Goal: Task Accomplishment & Management: Complete application form

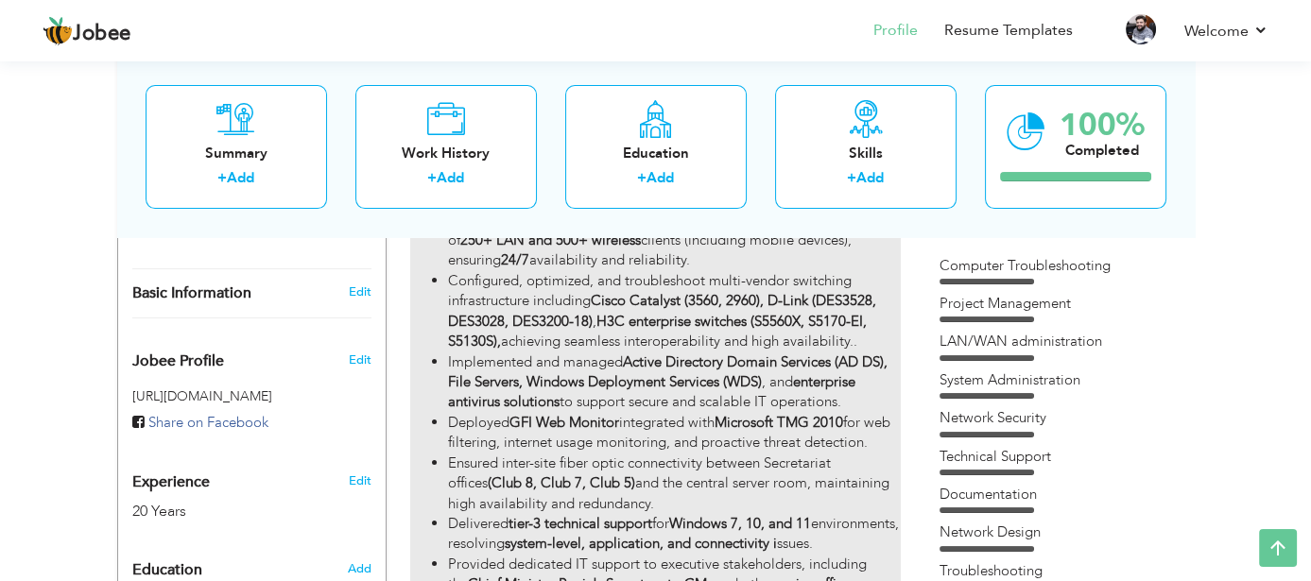
scroll to position [473, 0]
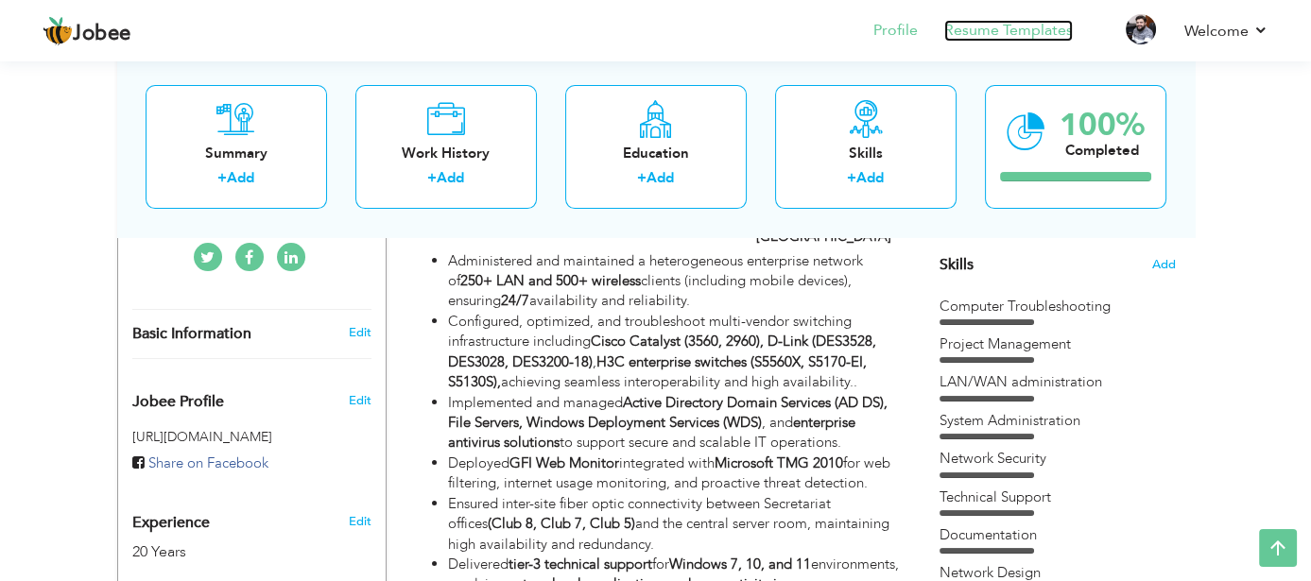
click at [1010, 31] on link "Resume Templates" at bounding box center [1009, 31] width 129 height 22
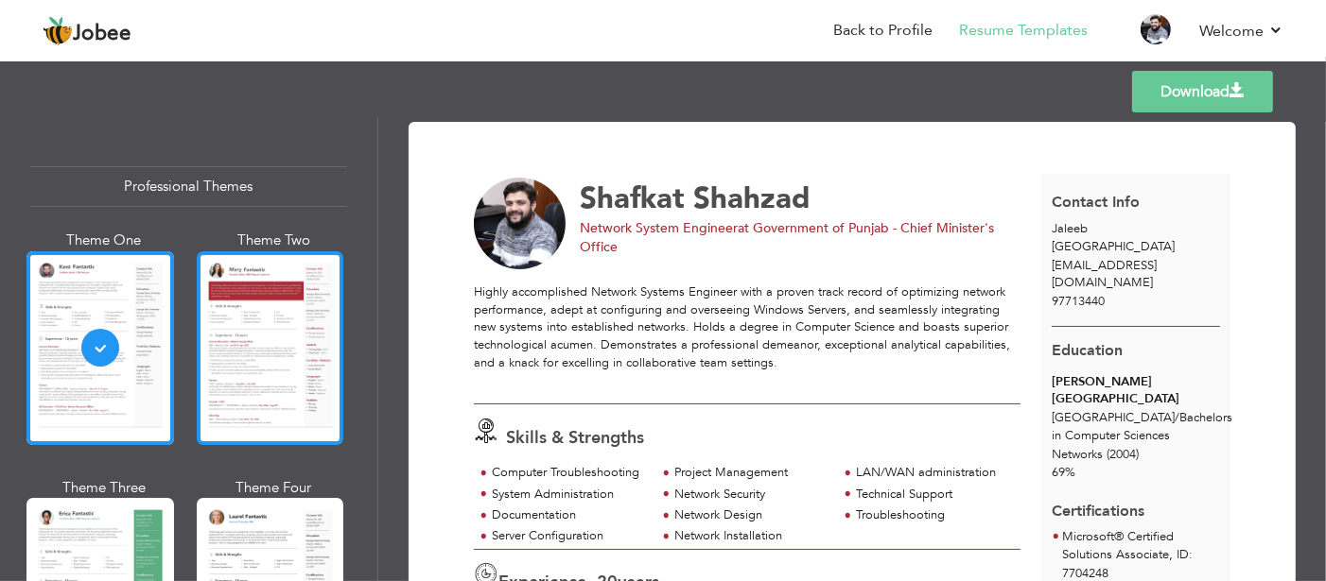
click at [226, 375] on div at bounding box center [270, 348] width 147 height 194
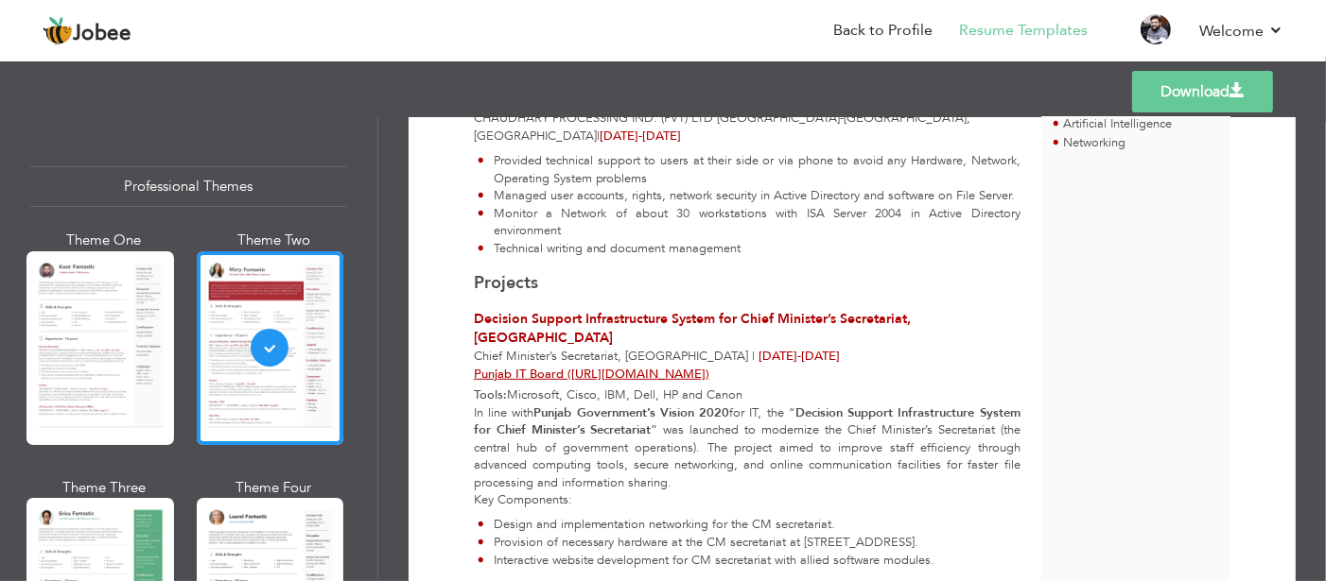
scroll to position [965, 0]
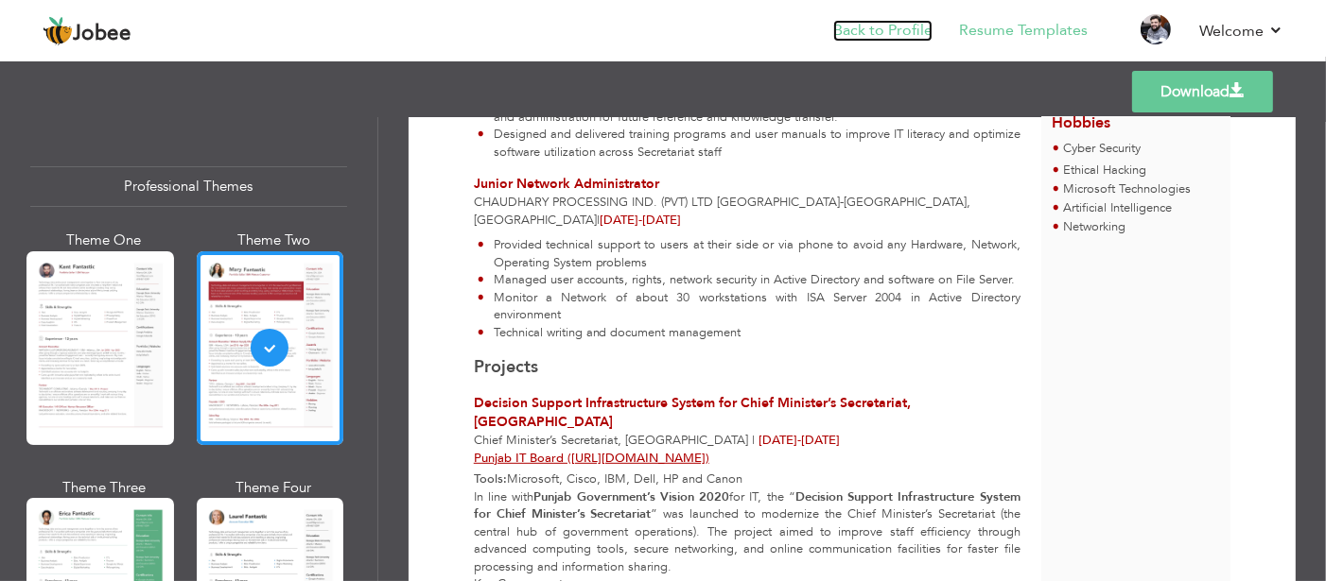
click at [902, 30] on link "Back to Profile" at bounding box center [882, 31] width 99 height 22
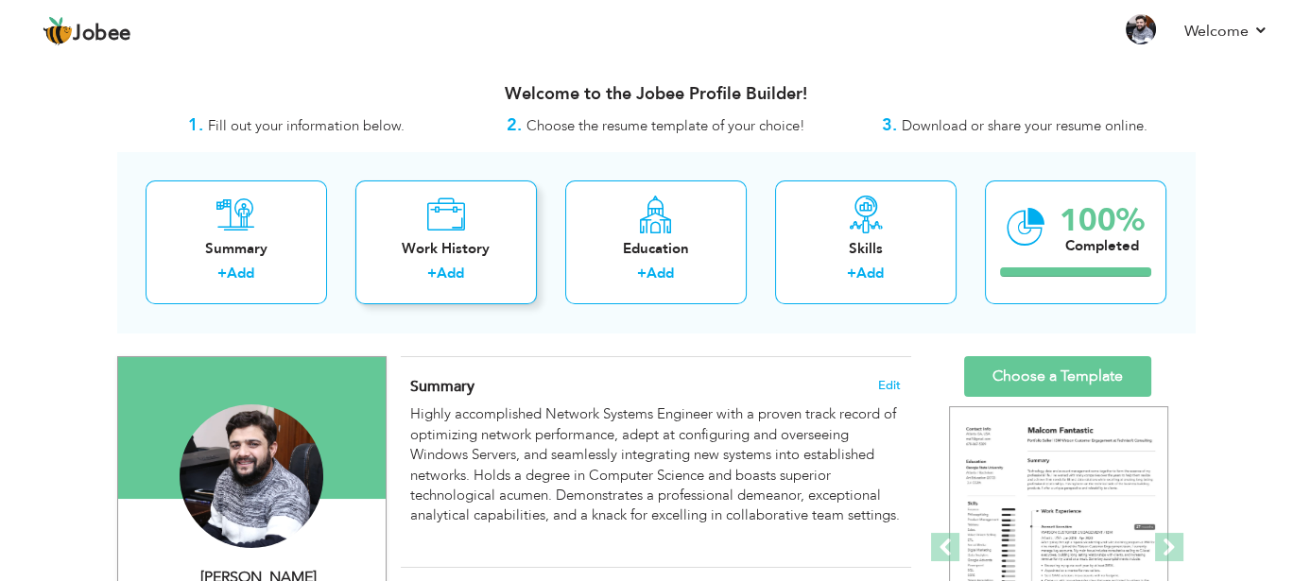
click at [464, 264] on link "Add" at bounding box center [450, 273] width 27 height 19
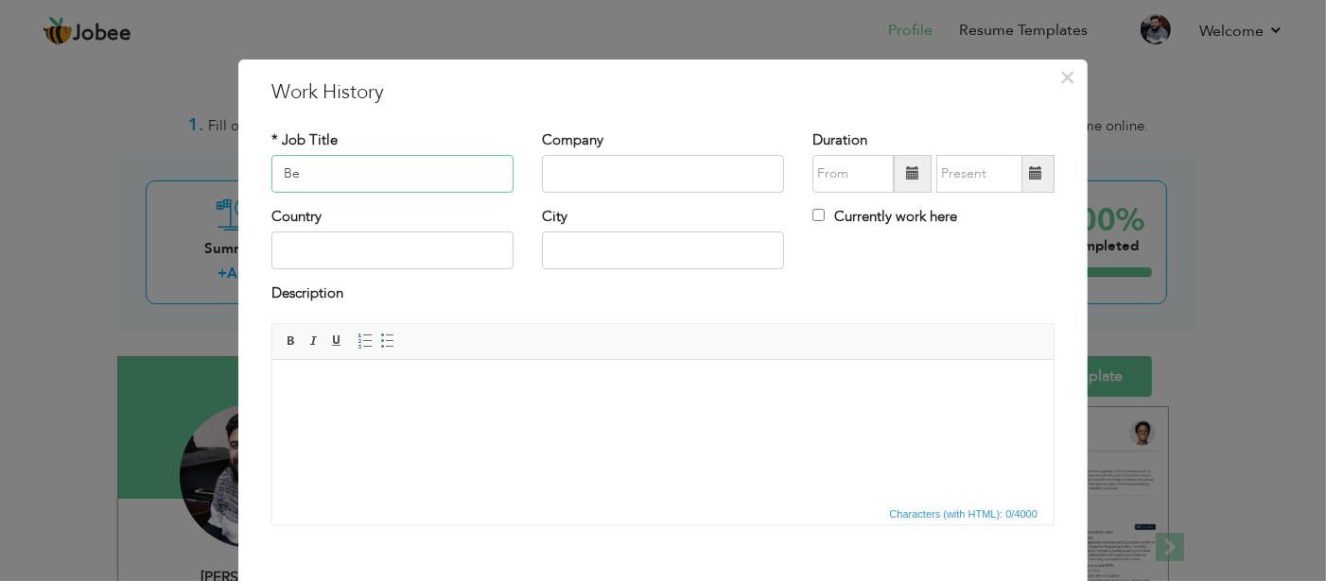
type input "B"
click at [554, 378] on body at bounding box center [661, 388] width 743 height 20
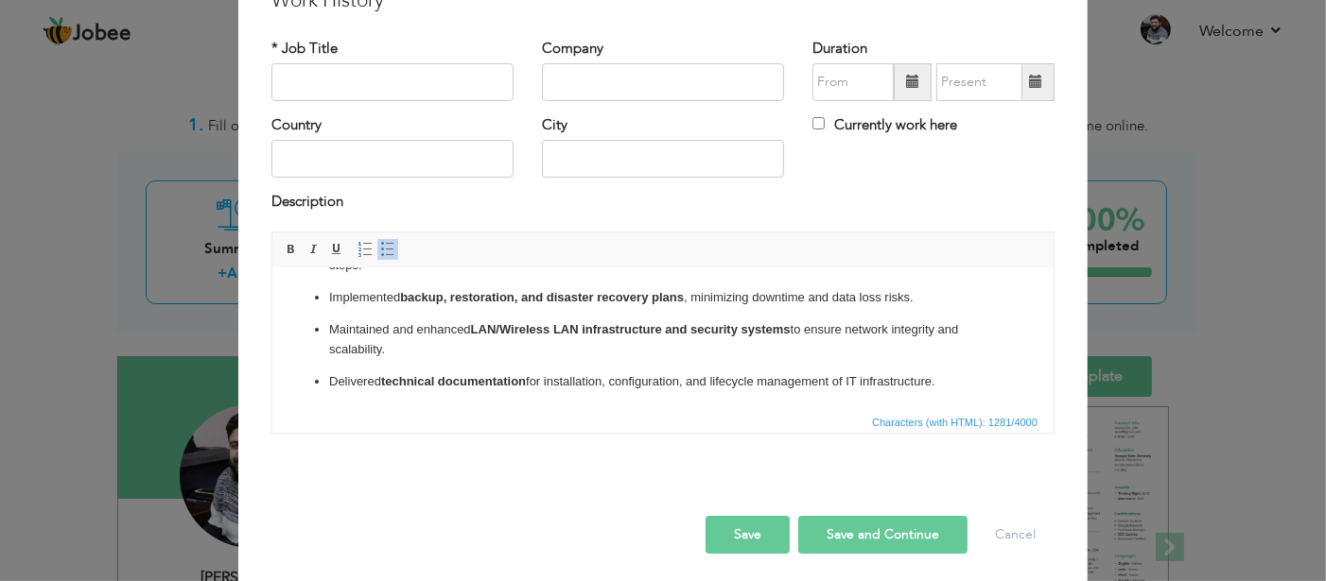
scroll to position [95, 0]
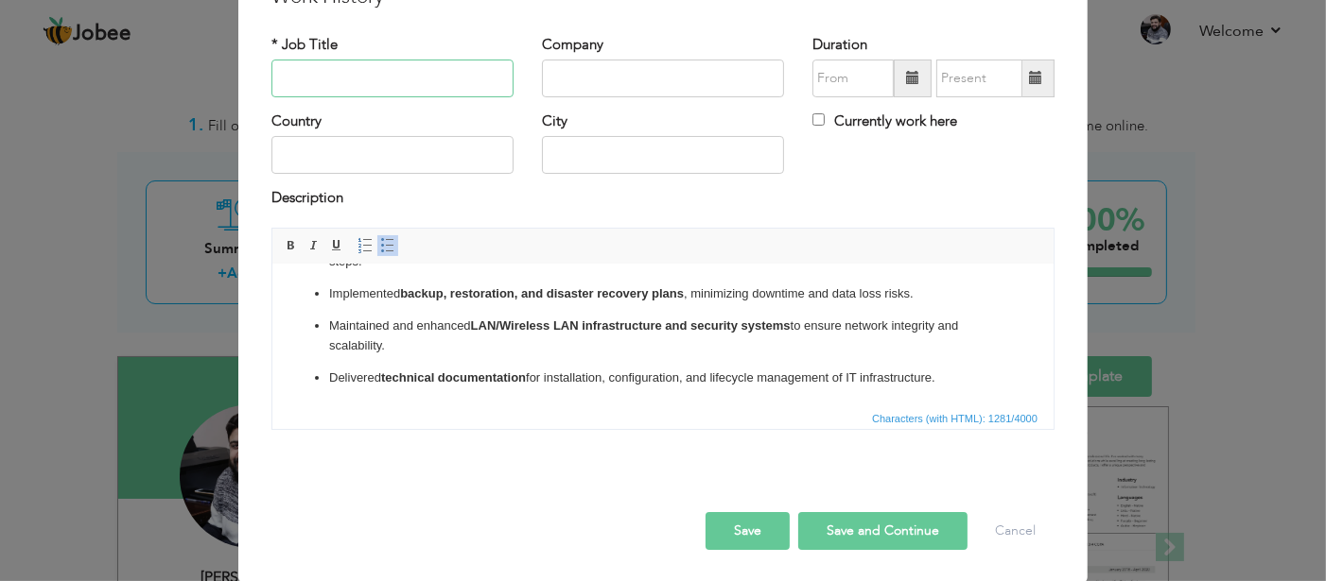
click at [368, 72] on input "text" at bounding box center [392, 79] width 242 height 38
paste input "● Network System Engineer in Punjab Information Technology Board (www.pitb.gov.…"
type input "● Network System Engineer in Punjab Information Technology Board (www.pitb.gov.…"
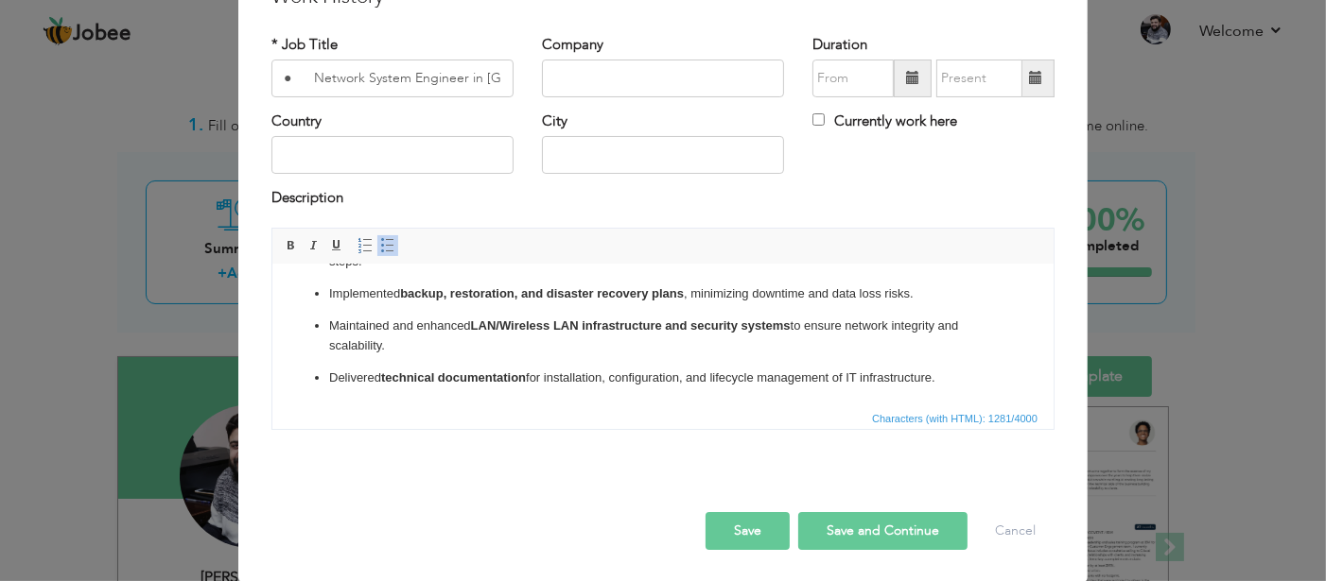
click at [906, 75] on span at bounding box center [912, 77] width 13 height 13
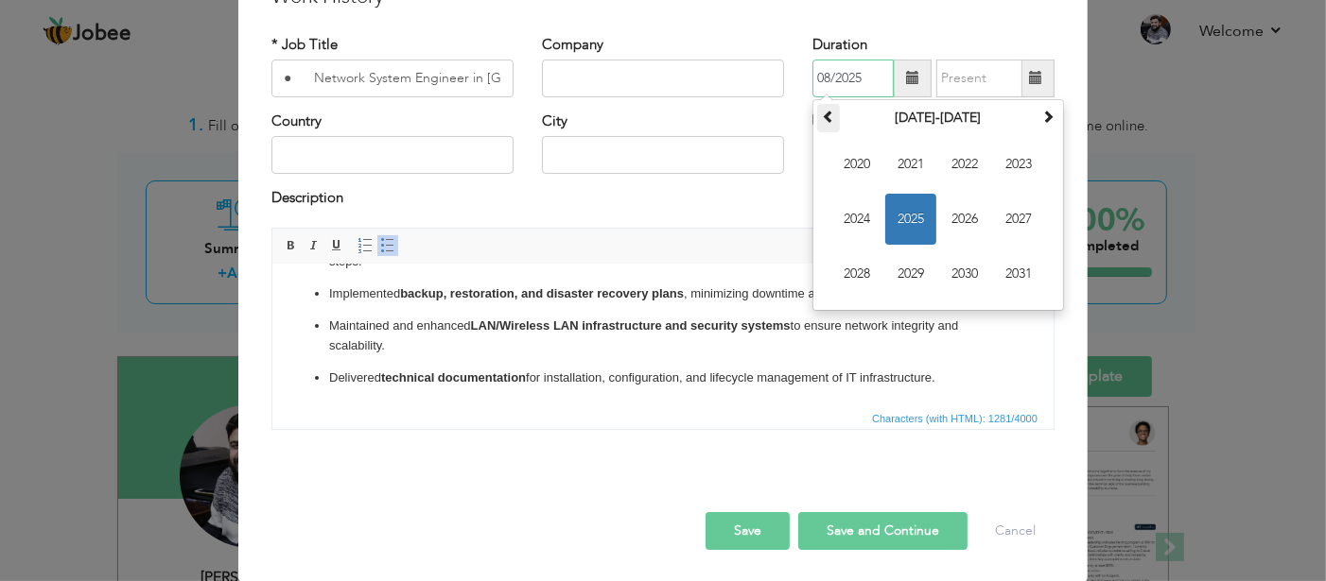
click at [822, 120] on span at bounding box center [828, 116] width 13 height 13
click at [911, 221] on span "2005" at bounding box center [910, 219] width 51 height 51
click at [858, 223] on span "May" at bounding box center [856, 219] width 51 height 51
type input "05/2005"
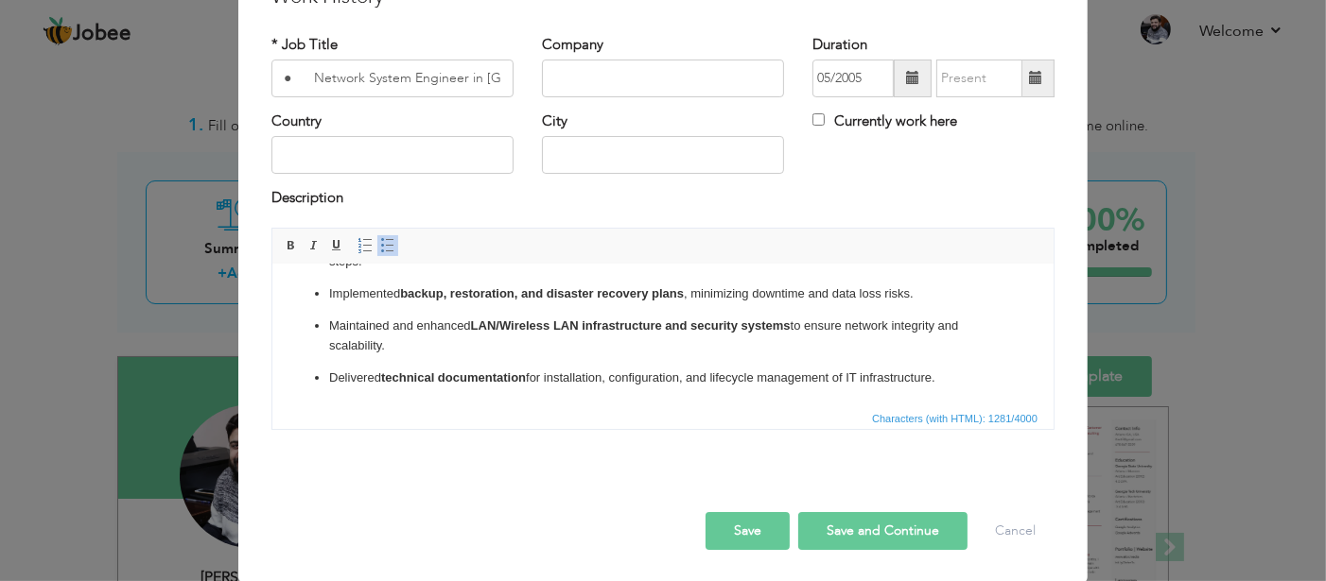
click at [1030, 78] on span at bounding box center [1035, 77] width 13 height 13
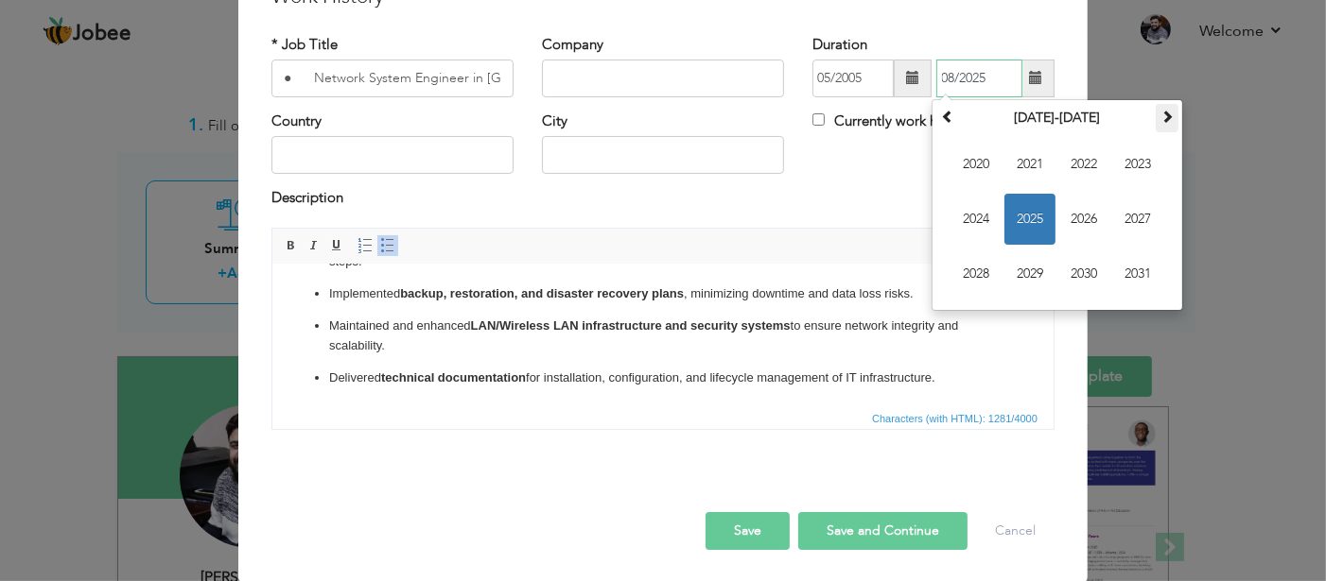
click at [1155, 117] on th at bounding box center [1166, 118] width 23 height 28
click at [941, 120] on span at bounding box center [947, 116] width 13 height 13
click at [936, 104] on th at bounding box center [947, 118] width 23 height 28
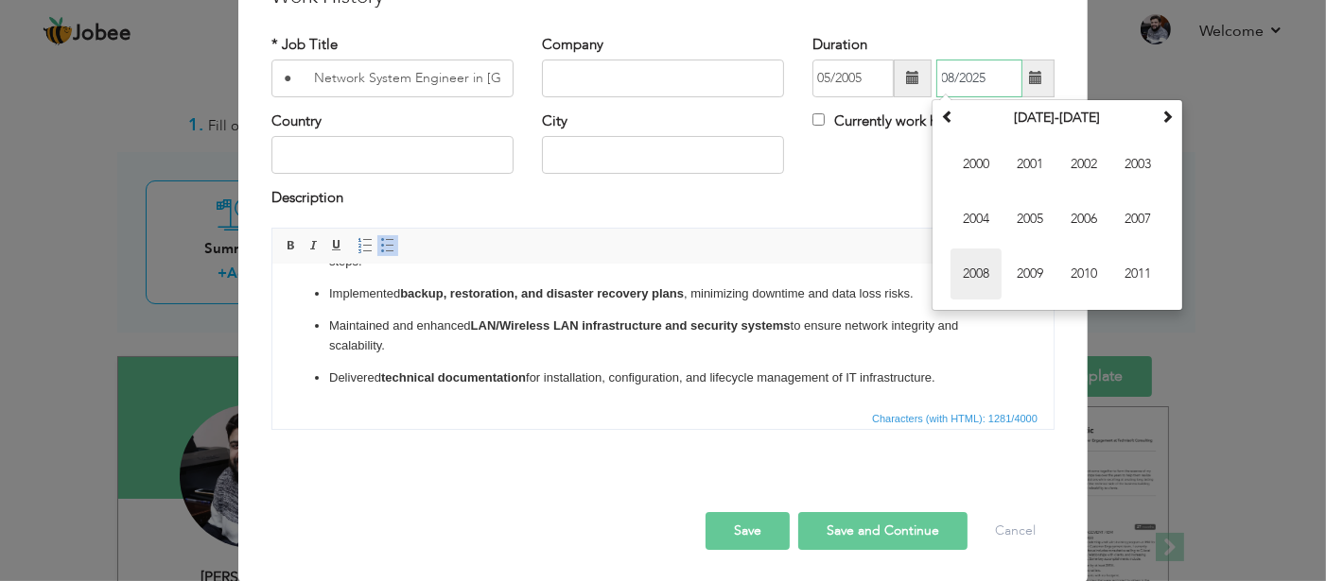
click at [967, 276] on span "2008" at bounding box center [975, 274] width 51 height 51
click at [1125, 279] on span "Dec" at bounding box center [1137, 274] width 51 height 51
type input "12/2008"
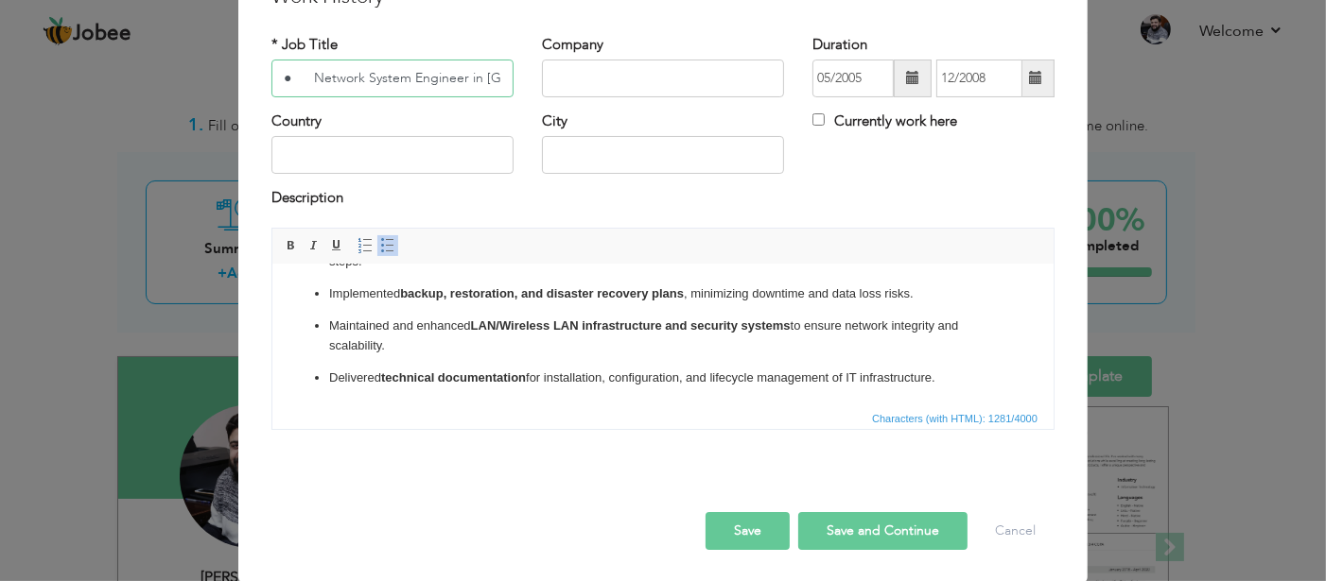
click at [468, 83] on input "● Network System Engineer in Punjab Information Technology Board (www.pitb.gov.…" at bounding box center [392, 79] width 242 height 38
click at [468, 82] on input "● Network System Engineer in Punjab Information Technology Board (www.pitb.gov.…" at bounding box center [392, 79] width 242 height 38
paste input "and deployed in C"
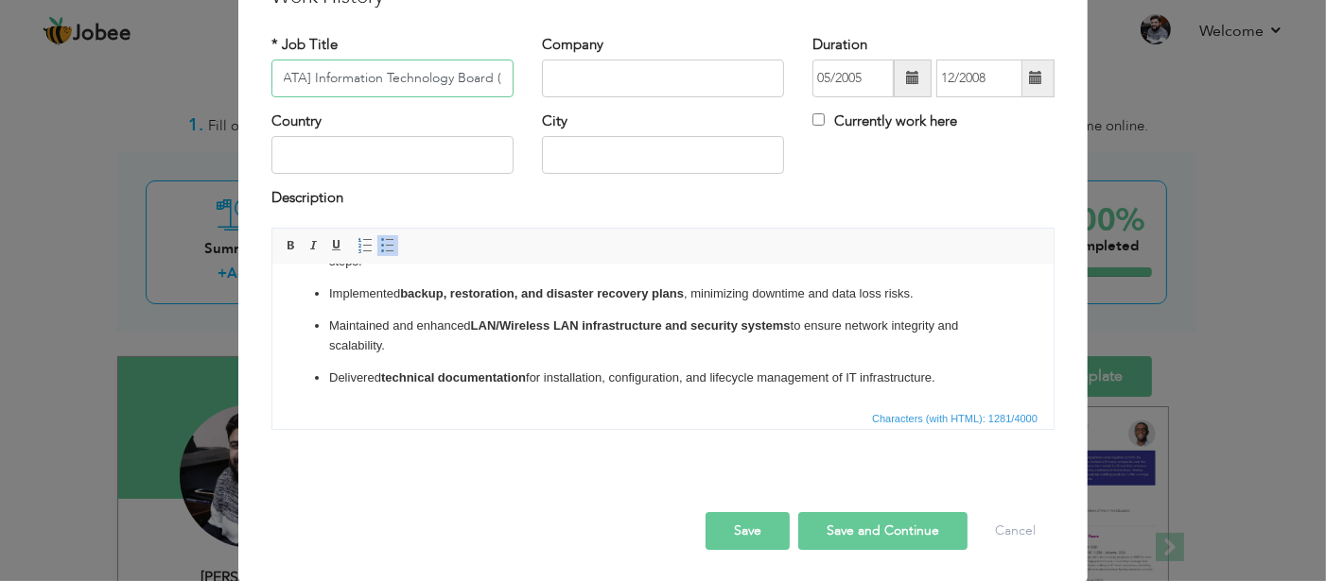
type input "● Network System Engineer in Punjab Information Technology Board (www.pitb.gov.…"
drag, startPoint x: 492, startPoint y: 81, endPoint x: 417, endPoint y: 108, distance: 79.2
click at [417, 108] on div "* Job Title ● Network System Engineer in Punjab Information Technology Board (w…" at bounding box center [392, 73] width 270 height 77
click at [582, 75] on input "text" at bounding box center [663, 79] width 242 height 38
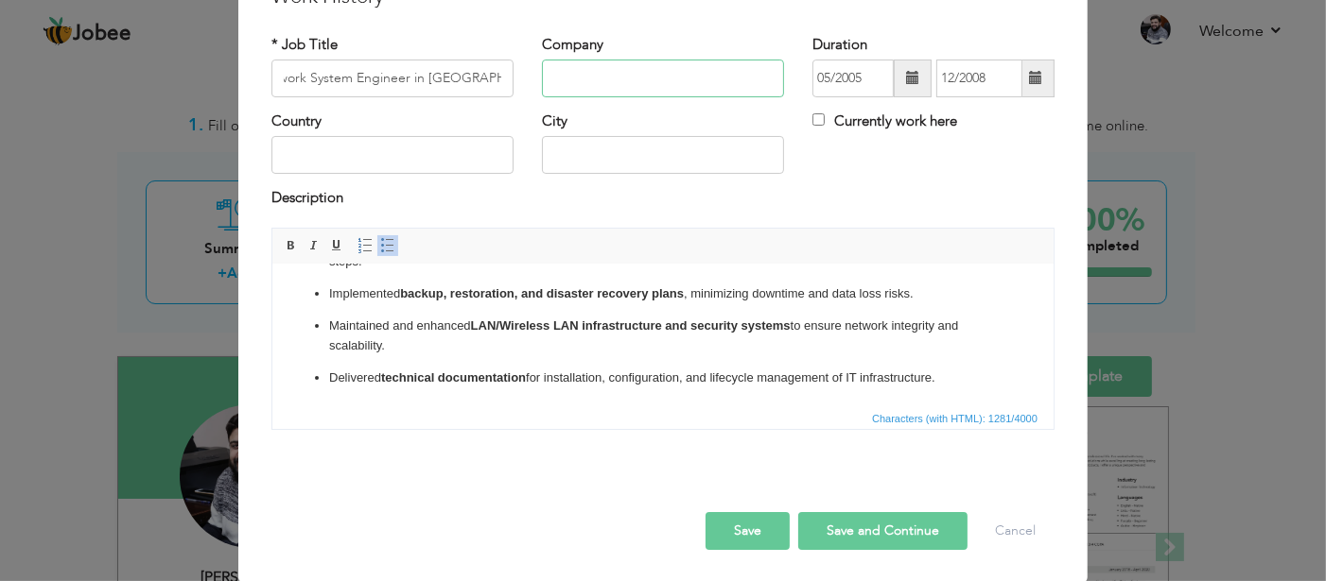
scroll to position [0, 0]
paste input "Punjab Information Technology Board (www.pitb.gov.pk"
type input "Punjab Information Technology Board ([DOMAIN_NAME])"
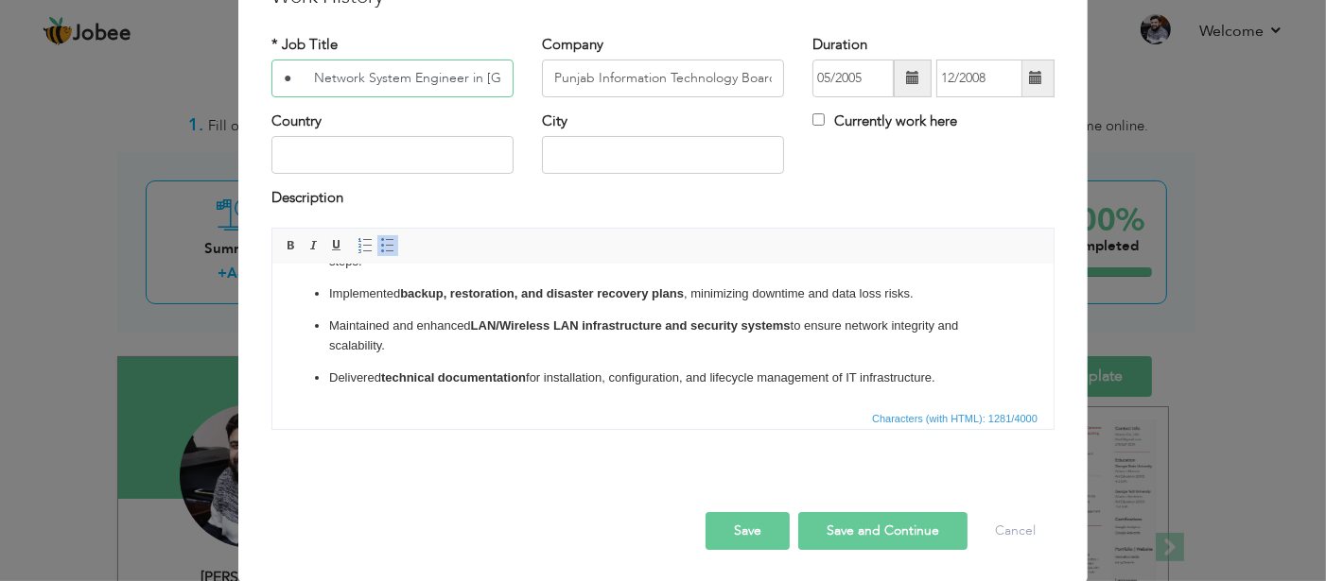
click at [447, 78] on input "● Network System Engineer in Punjab Information Technology Board (www.pitb.gov.…" at bounding box center [392, 79] width 242 height 38
click at [305, 78] on input "● Network System Engineer in Punjab Information Technology Board (www.pitb.gov.…" at bounding box center [392, 79] width 242 height 38
click at [401, 73] on input "Network System Engineer in Punjab Information Technology Board (www.pitb.gov.pk)" at bounding box center [392, 79] width 242 height 38
type input "Network System Engineer in Punjab Information Technology Board (www.pitb.gov.pk)"
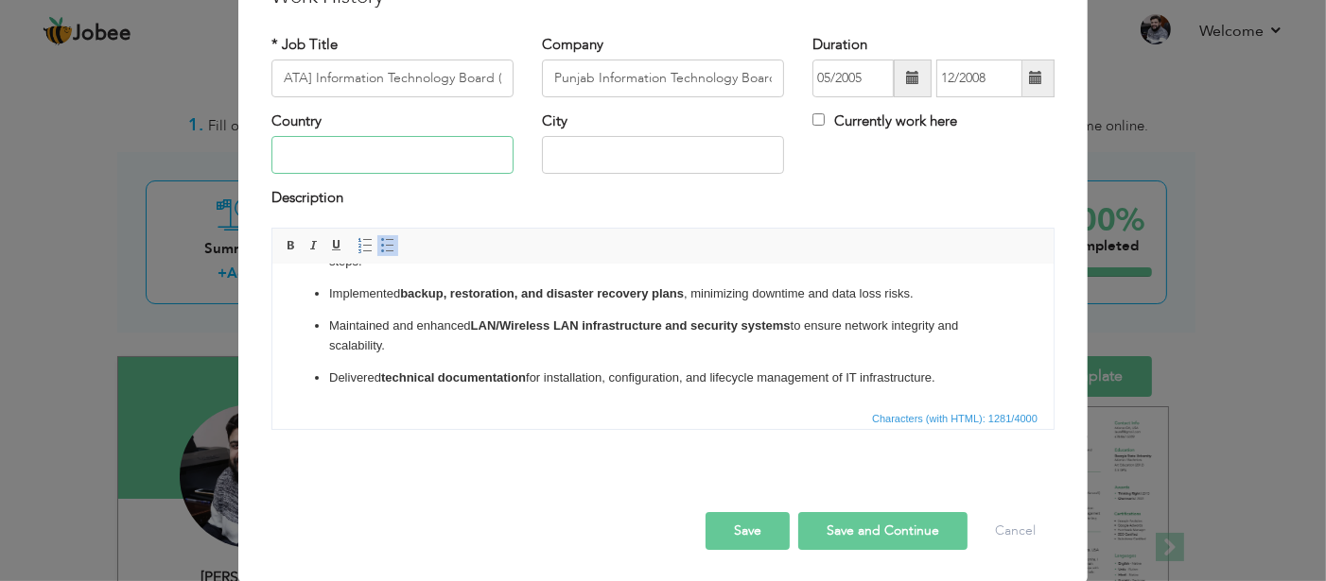
scroll to position [0, 0]
click at [380, 165] on input "text" at bounding box center [392, 155] width 242 height 38
type input "[GEOGRAPHIC_DATA]"
click at [853, 526] on button "Save and Continue" at bounding box center [882, 531] width 169 height 38
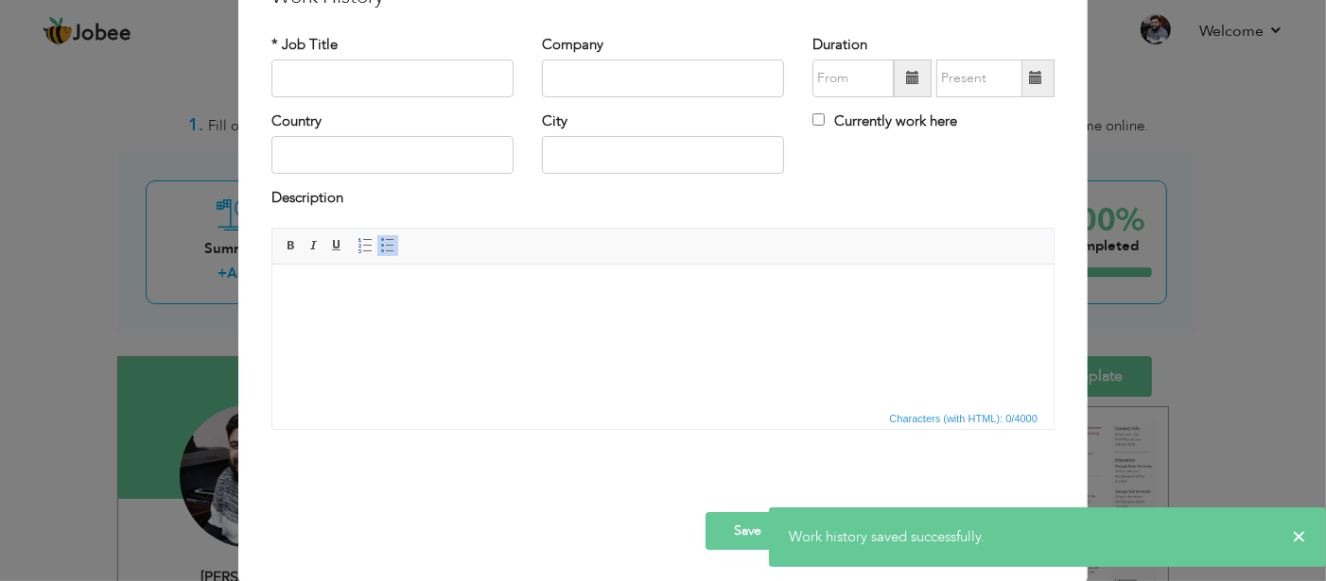
click at [707, 526] on button "Save" at bounding box center [747, 531] width 84 height 38
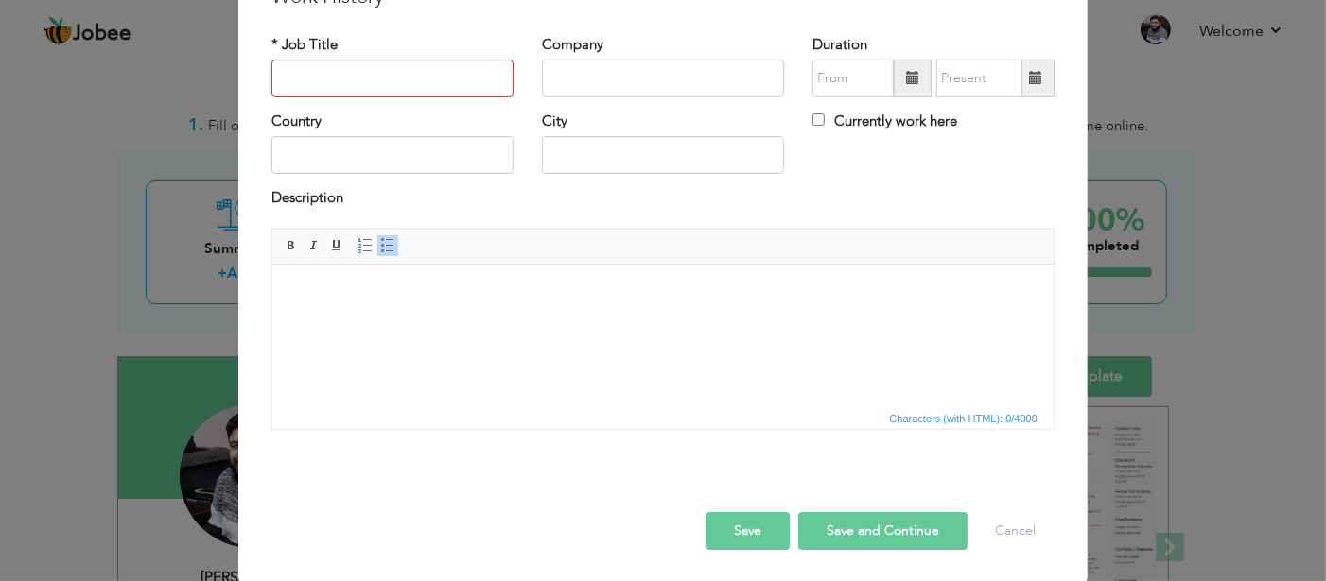
click at [737, 513] on button "Save" at bounding box center [747, 531] width 84 height 38
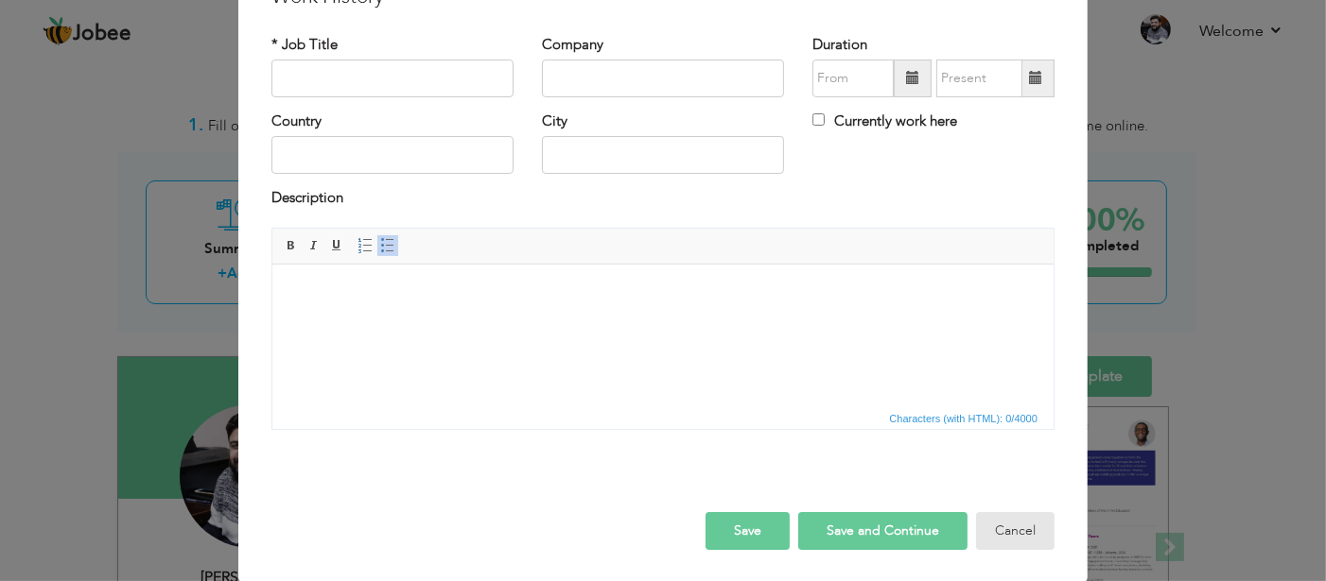
drag, startPoint x: 1012, startPoint y: 532, endPoint x: 961, endPoint y: 442, distance: 103.3
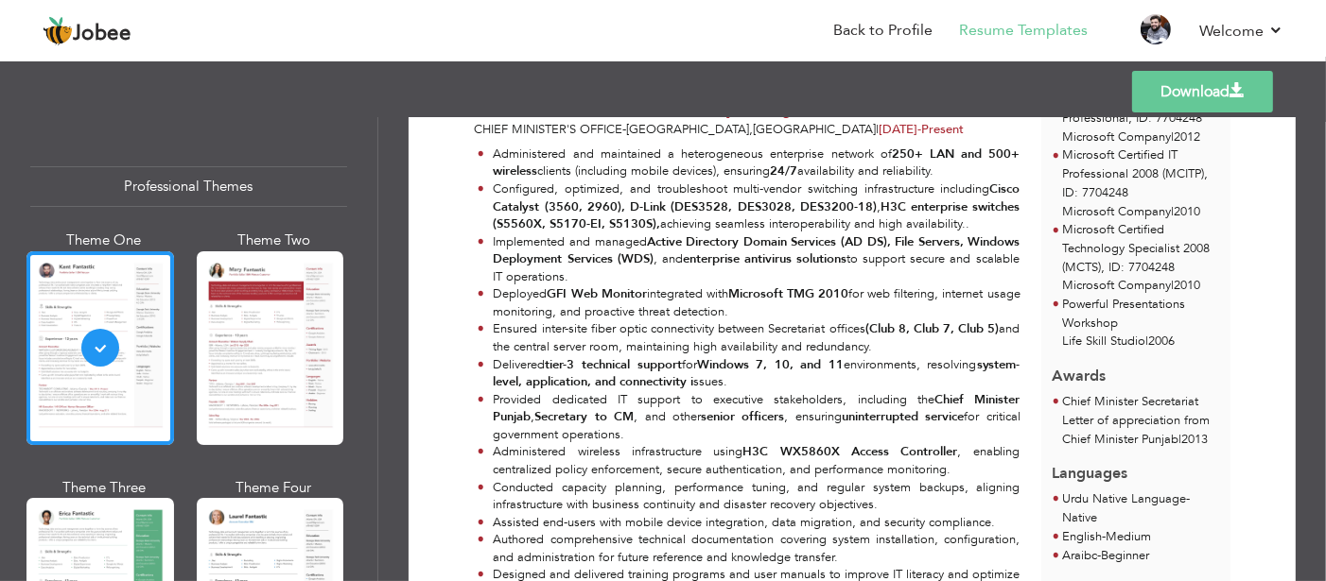
scroll to position [378, 0]
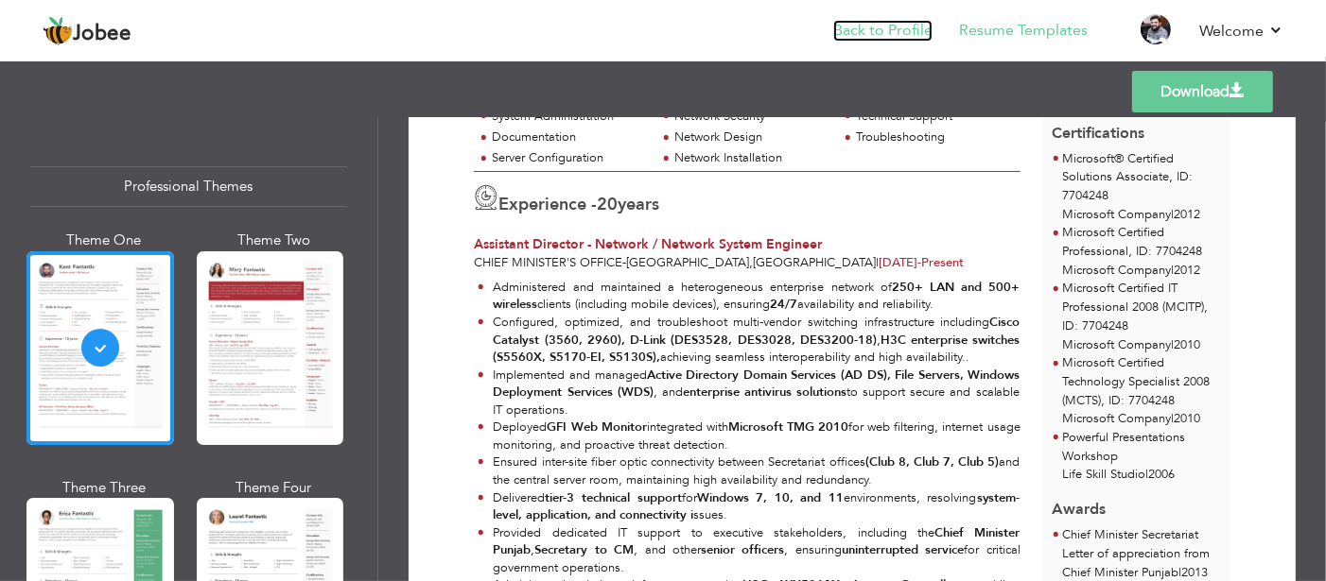
click at [909, 29] on link "Back to Profile" at bounding box center [882, 31] width 99 height 22
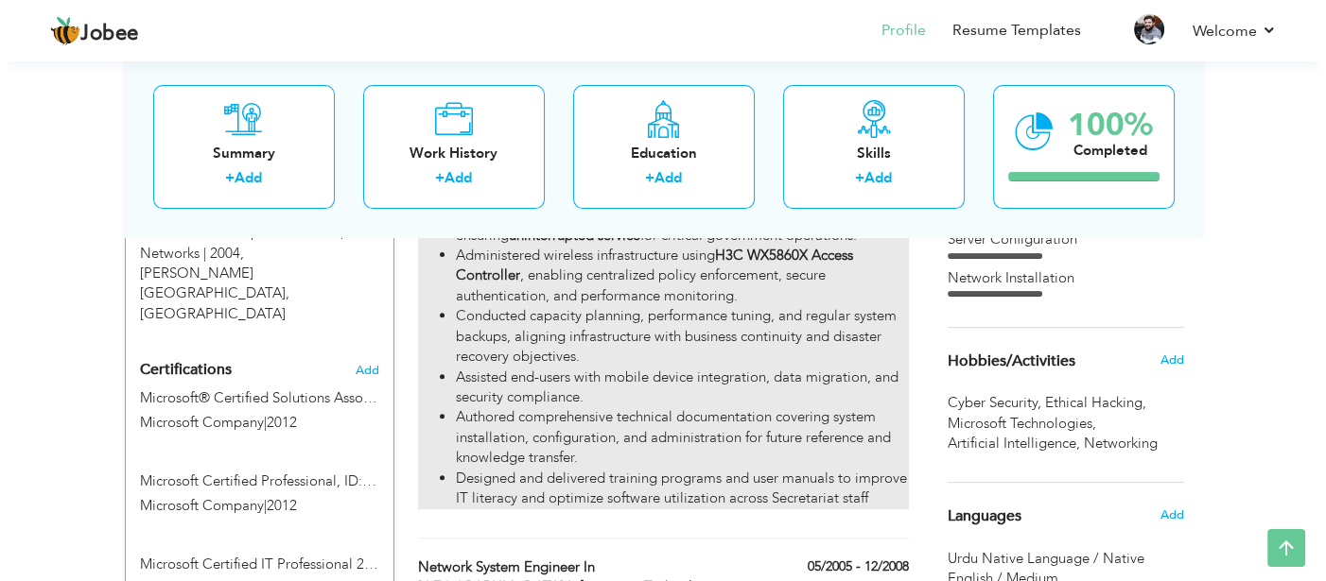
scroll to position [1040, 0]
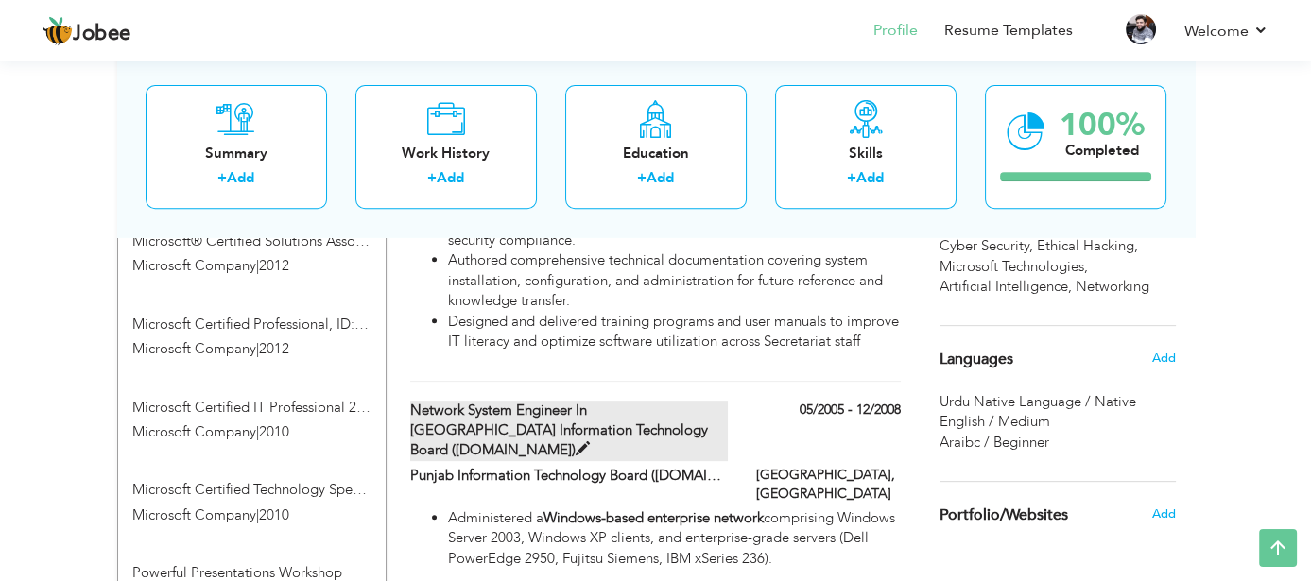
click at [590, 447] on span at bounding box center [583, 449] width 14 height 14
type input "Network System Engineer in [GEOGRAPHIC_DATA] Information Technology Board ([DOM…"
type input "Punjab Information Technology Board ([DOMAIN_NAME])"
type input "05/2005"
type input "12/2008"
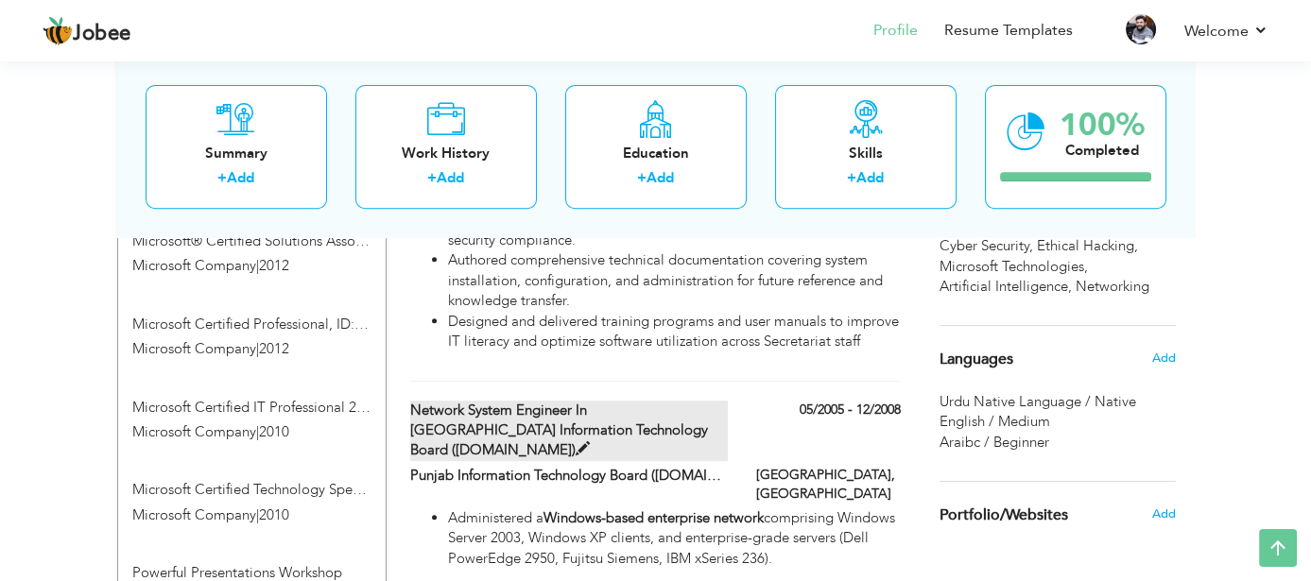
type input "[GEOGRAPHIC_DATA]"
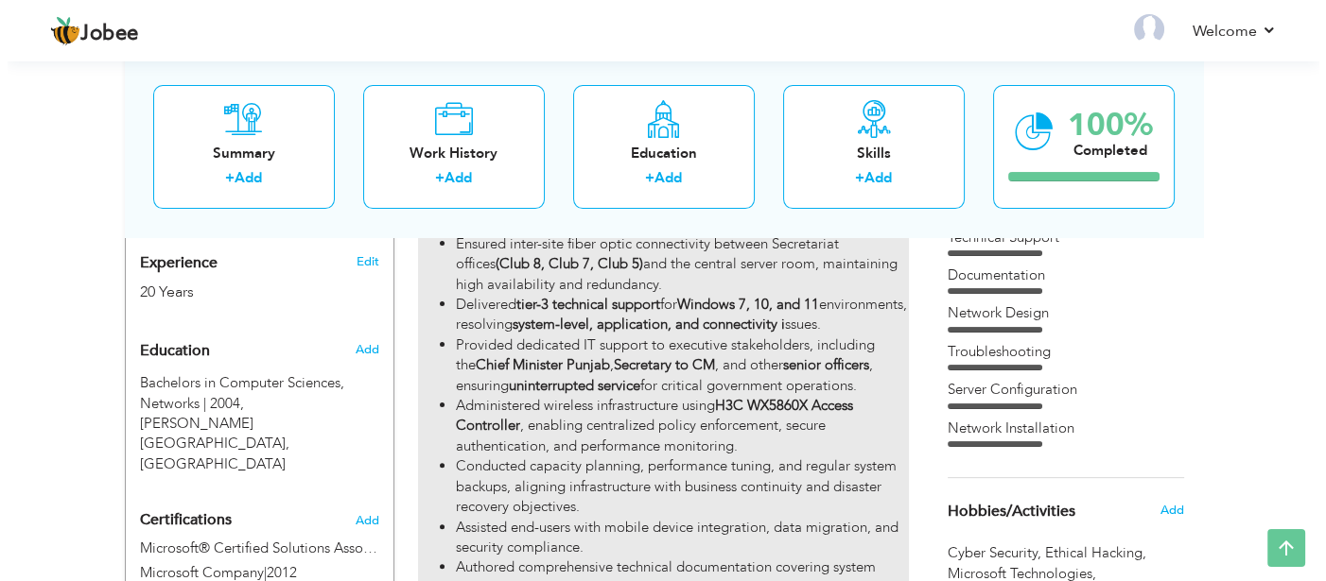
scroll to position [945, 0]
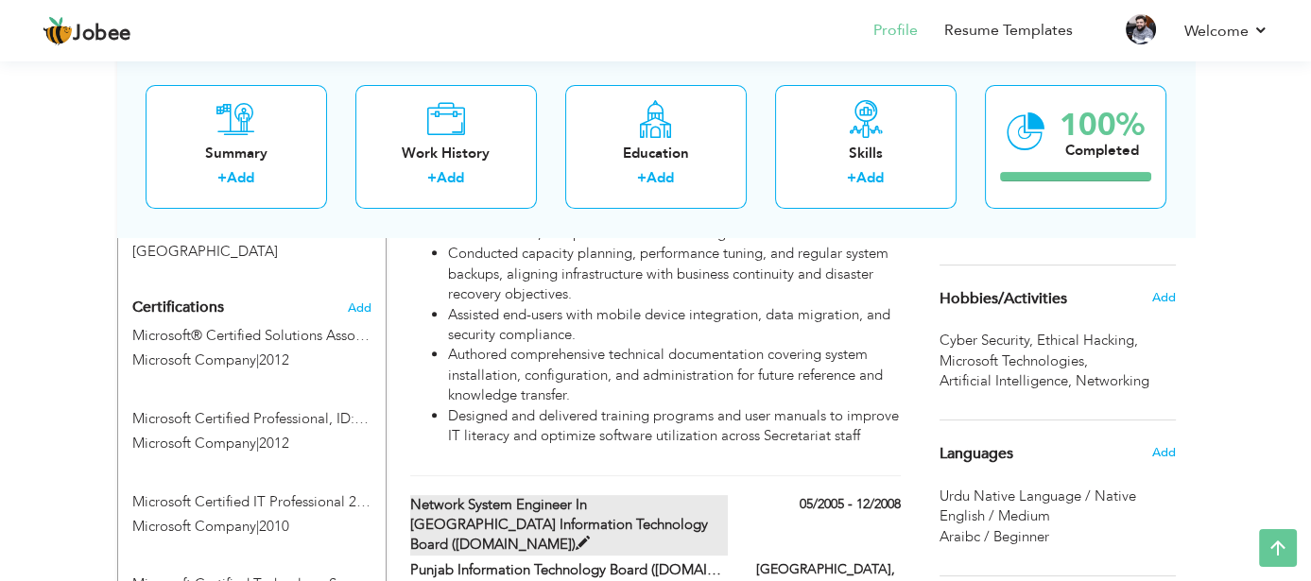
click at [590, 540] on span at bounding box center [583, 544] width 14 height 14
type input "Network System Engineer in Punjab Information Technology Board (www.pitb.gov.pk)"
type input "Punjab Information Technology Board ([DOMAIN_NAME])"
type input "05/2005"
type input "12/2008"
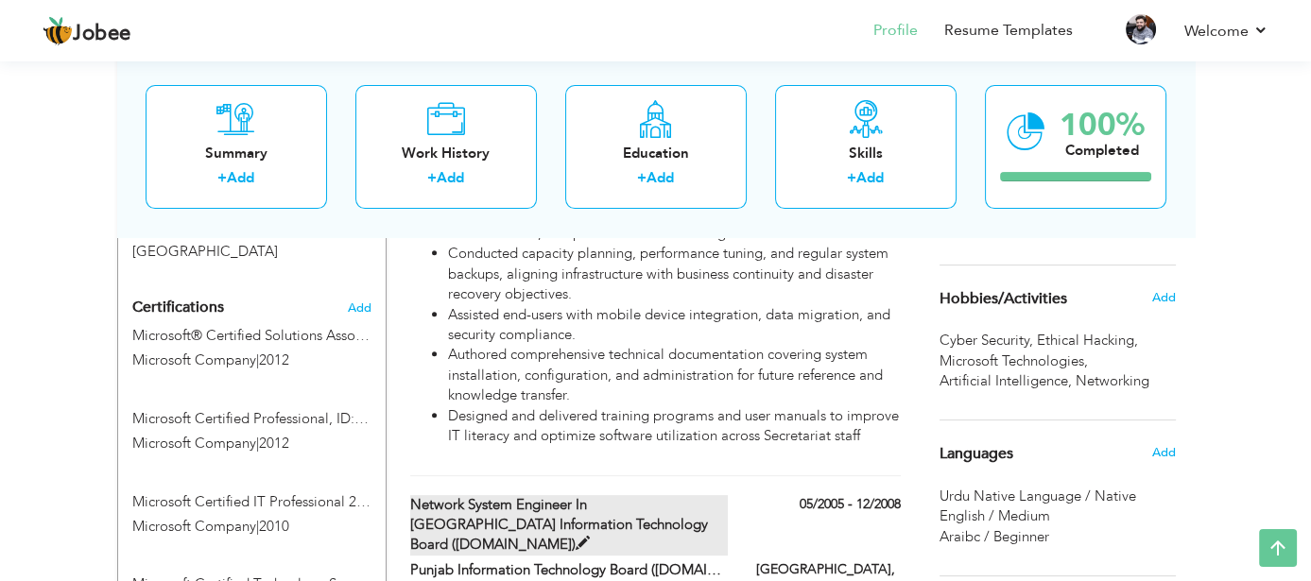
type input "[GEOGRAPHIC_DATA]"
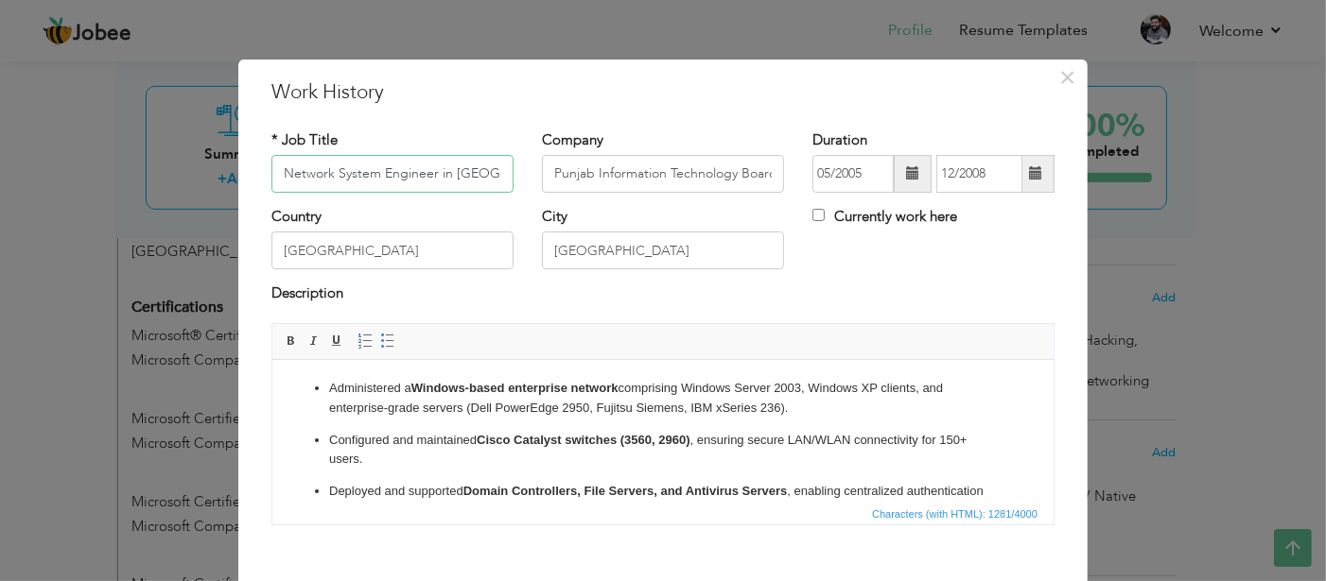
scroll to position [0, 280]
click at [294, 176] on input "Network System Engineer in Punjab Information Technology Board (www.pitb.gov.pk)" at bounding box center [392, 174] width 242 height 38
click at [779, 287] on div "Description" at bounding box center [662, 296] width 783 height 25
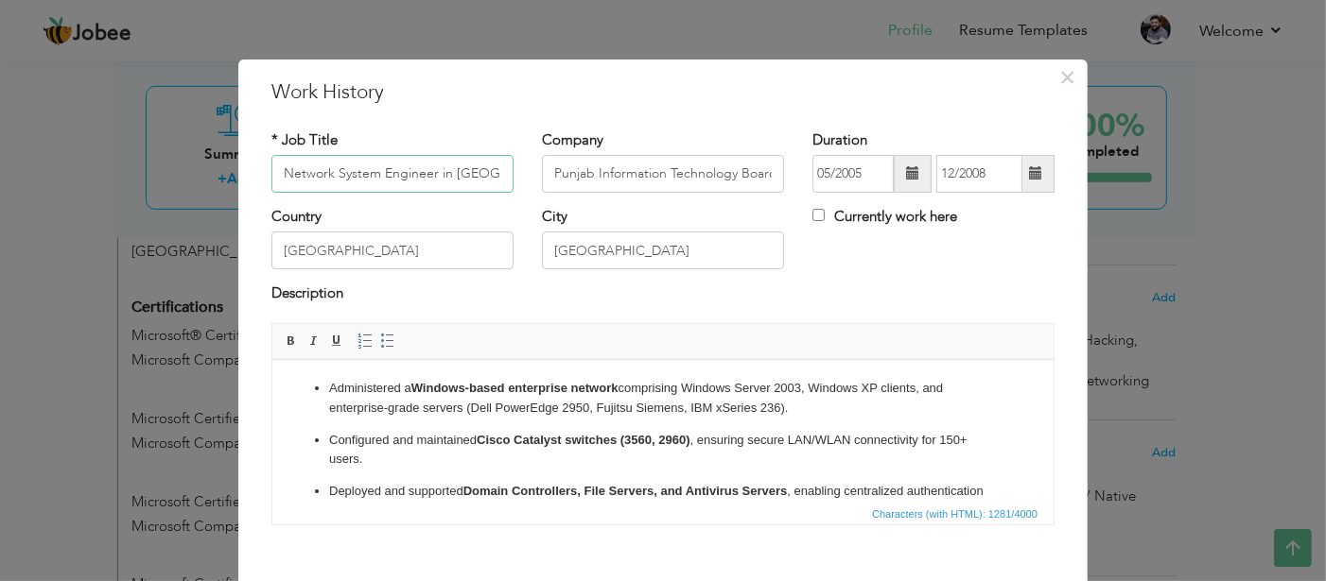
click at [383, 177] on input "Network System Engineer in Punjab Information Technology Board" at bounding box center [392, 174] width 242 height 38
click at [393, 180] on input "Network System Engineer in Punjab Information Technology Board Deployed in Chie…" at bounding box center [392, 174] width 242 height 38
click at [595, 185] on input "Punjab Information Technology Board ([DOMAIN_NAME])" at bounding box center [663, 174] width 242 height 38
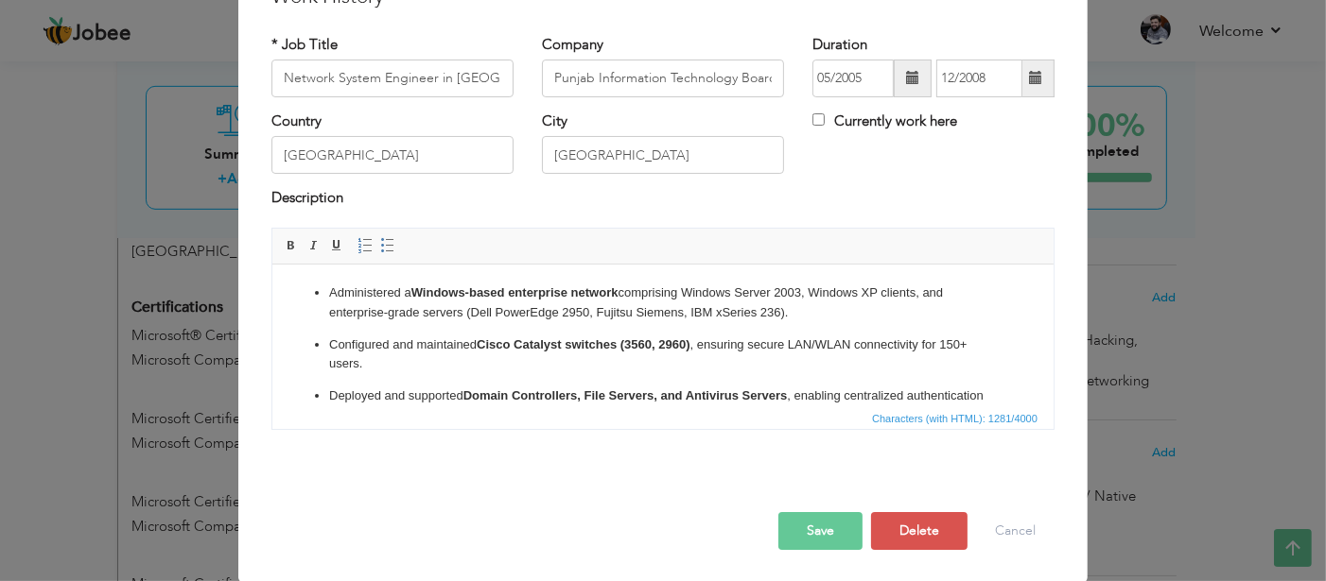
click at [791, 530] on button "Save" at bounding box center [820, 531] width 84 height 38
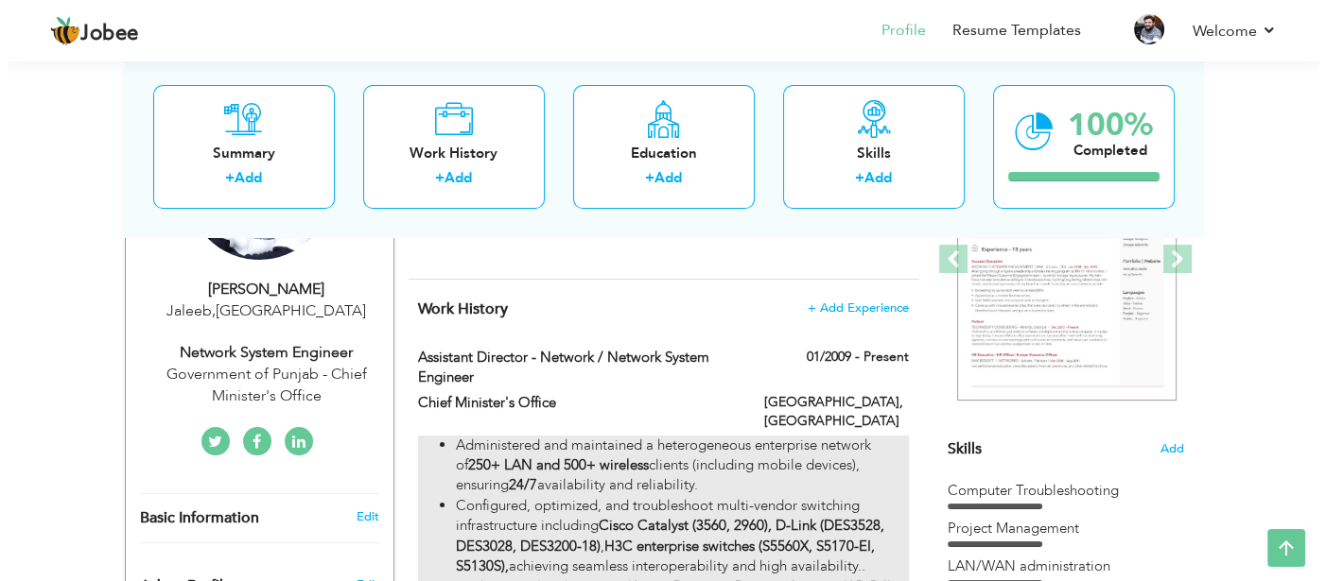
scroll to position [286, 0]
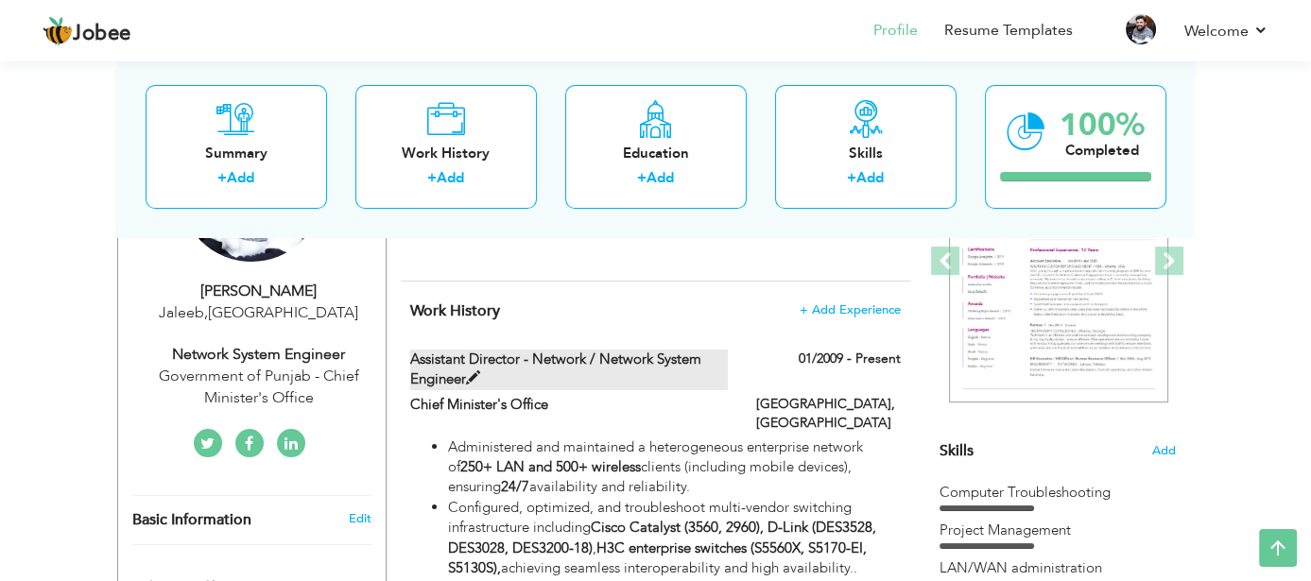
click at [472, 373] on span at bounding box center [473, 379] width 14 height 14
type input "Assistant Director - Network / Network System Engineer"
type input "Chief Minister's Office"
type input "01/2009"
checkbox input "true"
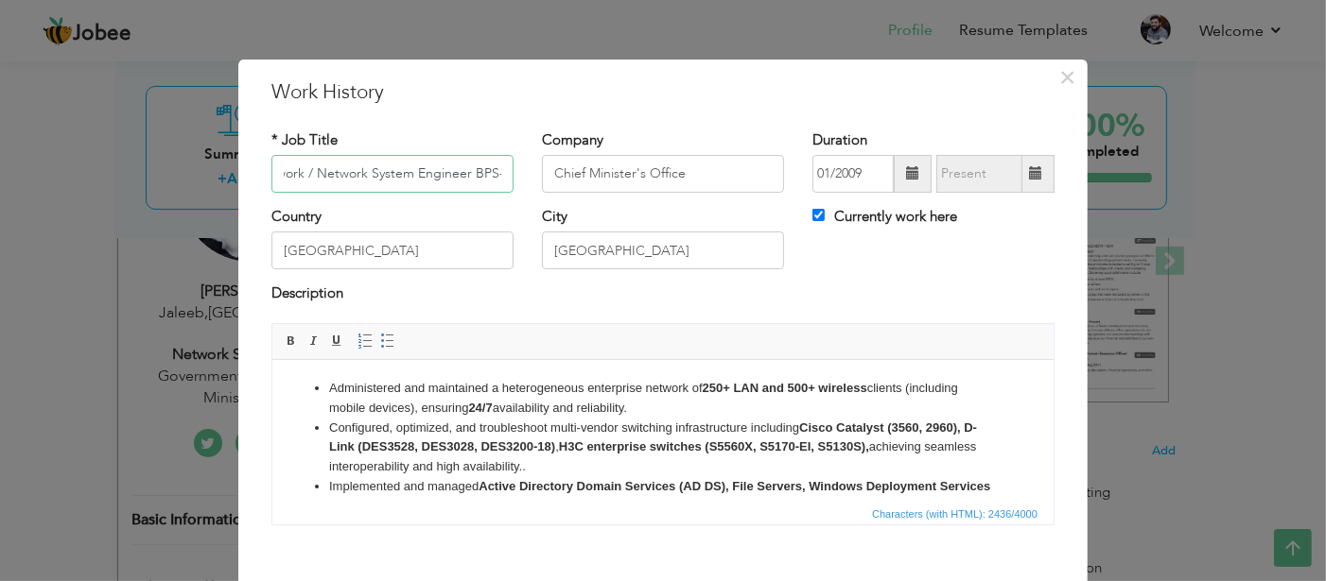
scroll to position [0, 155]
type input "Assistant Director - Network / Network System Engineer BPS-17"
click at [681, 179] on input "Chief Minister's Office" at bounding box center [663, 174] width 242 height 38
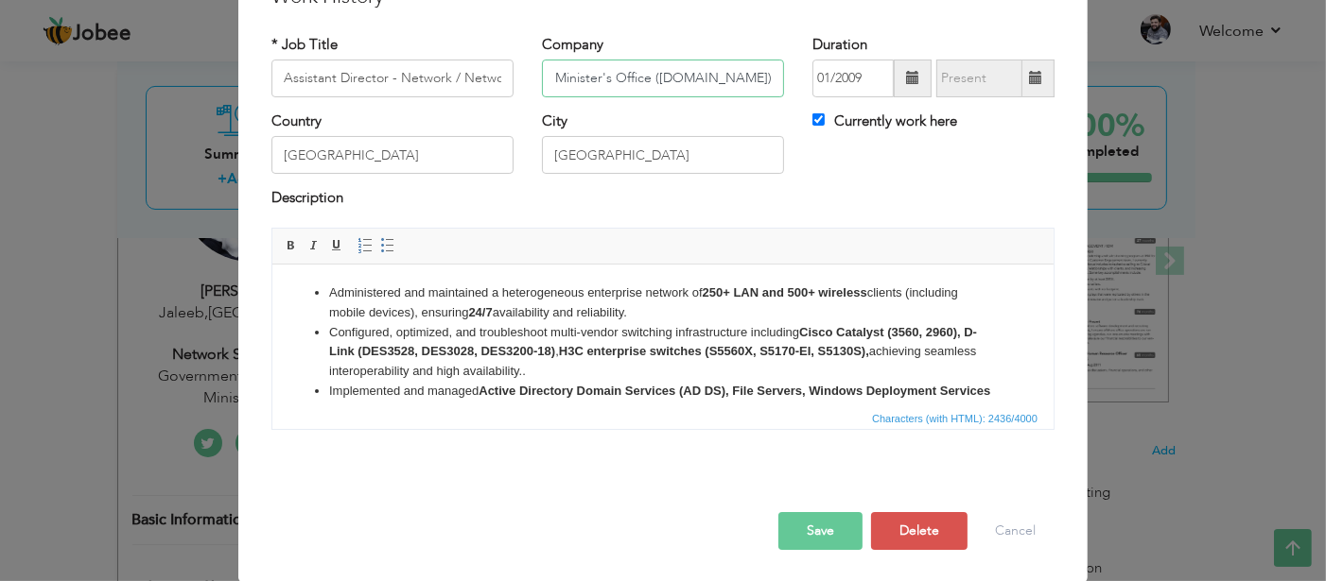
type input "Chief Minister's Office ([DOMAIN_NAME])"
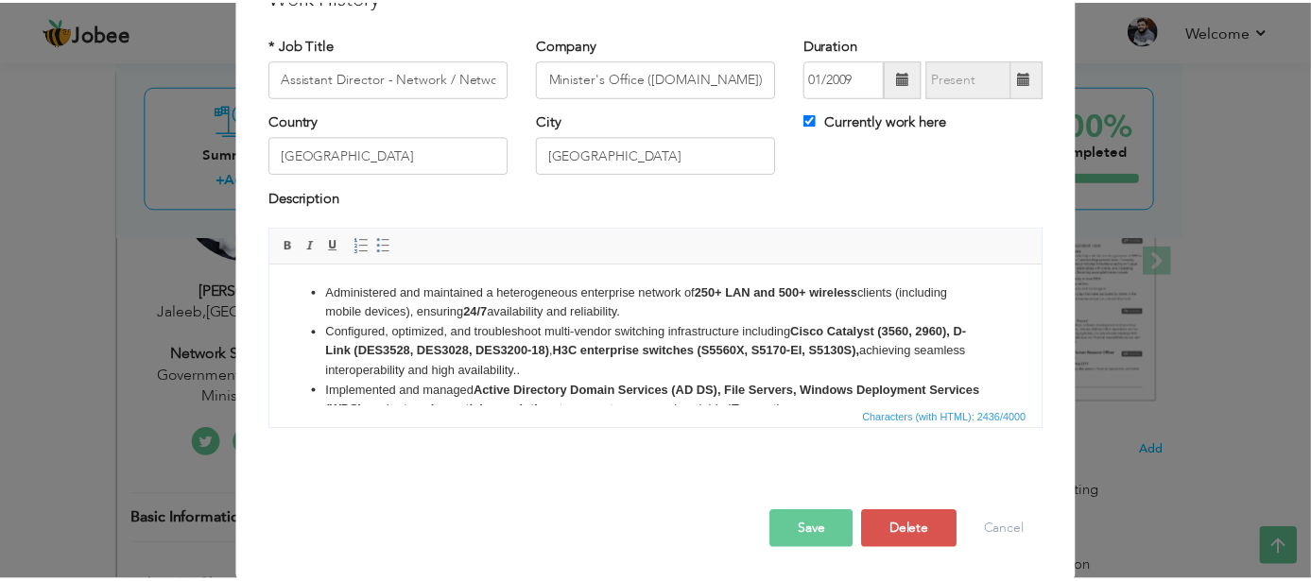
scroll to position [0, 0]
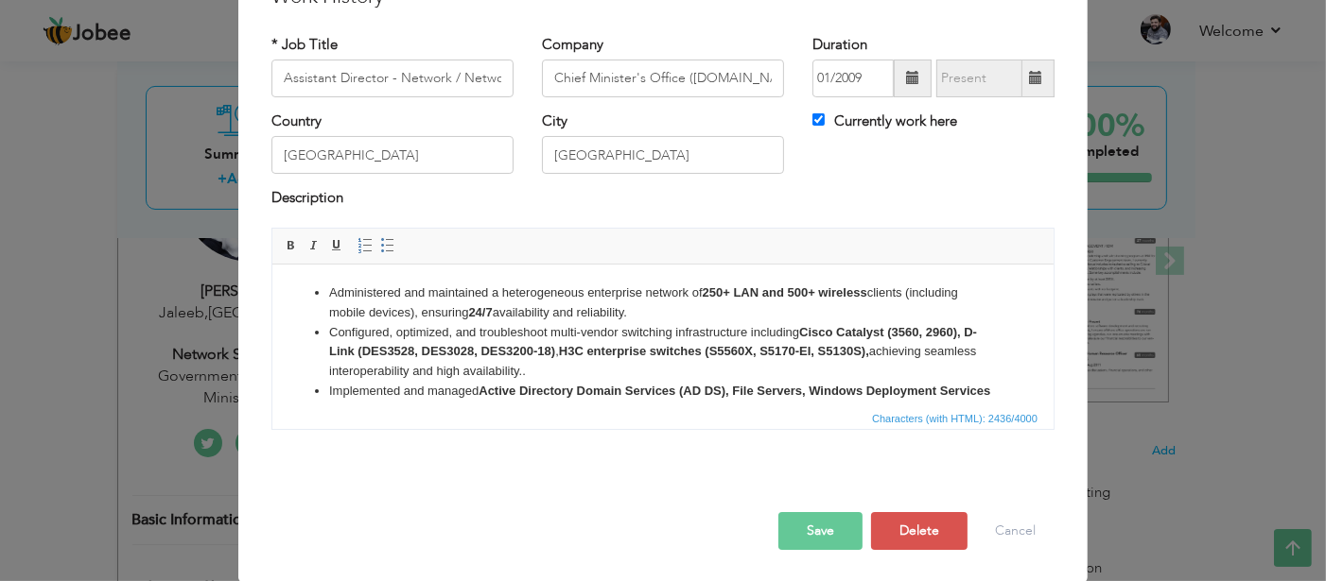
click at [792, 522] on button "Save" at bounding box center [820, 531] width 84 height 38
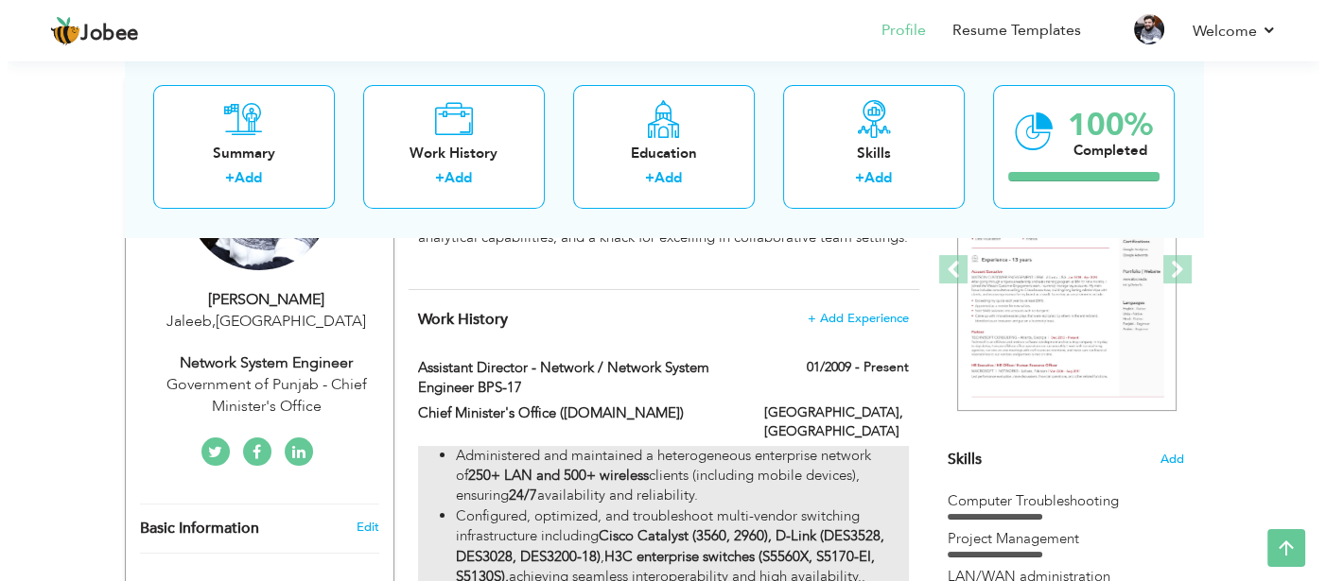
scroll to position [275, 0]
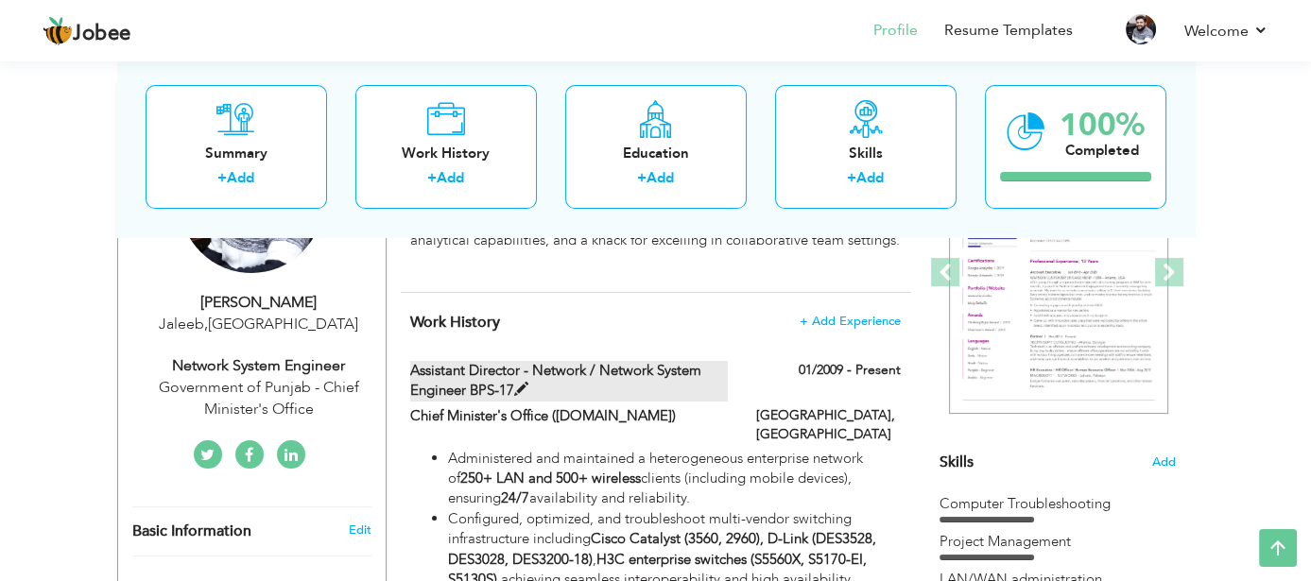
click at [522, 383] on span at bounding box center [521, 390] width 14 height 14
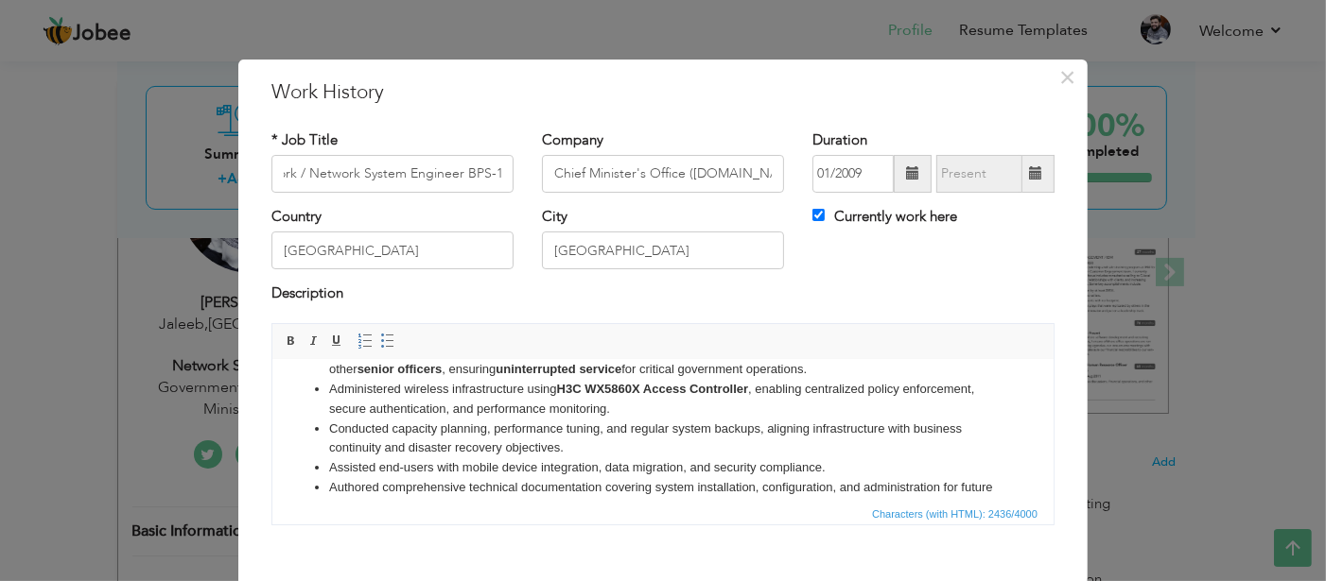
scroll to position [0, 0]
click at [388, 424] on li "Conducted capacity planning, performance tuning, and regular system backups, al…" at bounding box center [662, 439] width 668 height 40
drag, startPoint x: 494, startPoint y: 431, endPoint x: 596, endPoint y: 430, distance: 102.1
click at [596, 430] on li "Conducted capacity planning, performance tuning, and regular system backups, al…" at bounding box center [662, 439] width 668 height 40
click at [388, 428] on li "Conducted capacity planning, performance tuning , and regular system backups, a…" at bounding box center [662, 439] width 668 height 40
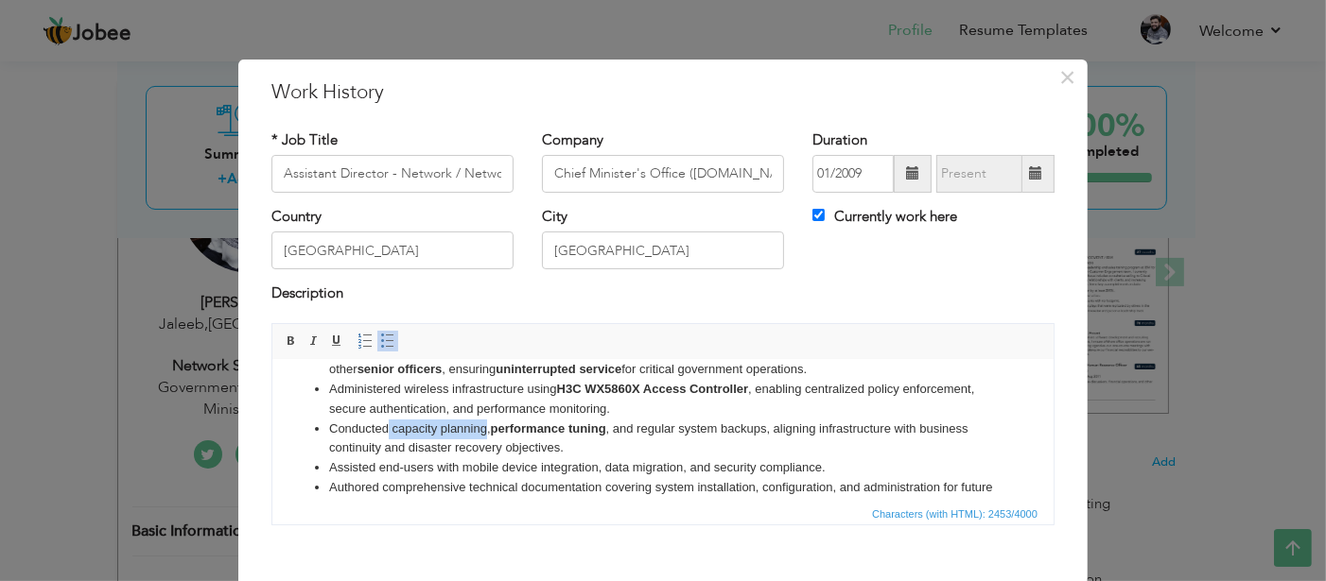
drag, startPoint x: 388, startPoint y: 428, endPoint x: 484, endPoint y: 420, distance: 96.8
click at [484, 420] on li "Conducted capacity planning, performance tuning , and regular system backups, a…" at bounding box center [662, 439] width 668 height 40
drag, startPoint x: 687, startPoint y: 427, endPoint x: 758, endPoint y: 427, distance: 70.9
click at [758, 427] on li "Conducted capacity planning , performance tuning , and regular system backups, …" at bounding box center [662, 439] width 668 height 40
click at [691, 429] on li "Conducted capacity planning , performance tuning , and regular system backups, …" at bounding box center [662, 439] width 668 height 40
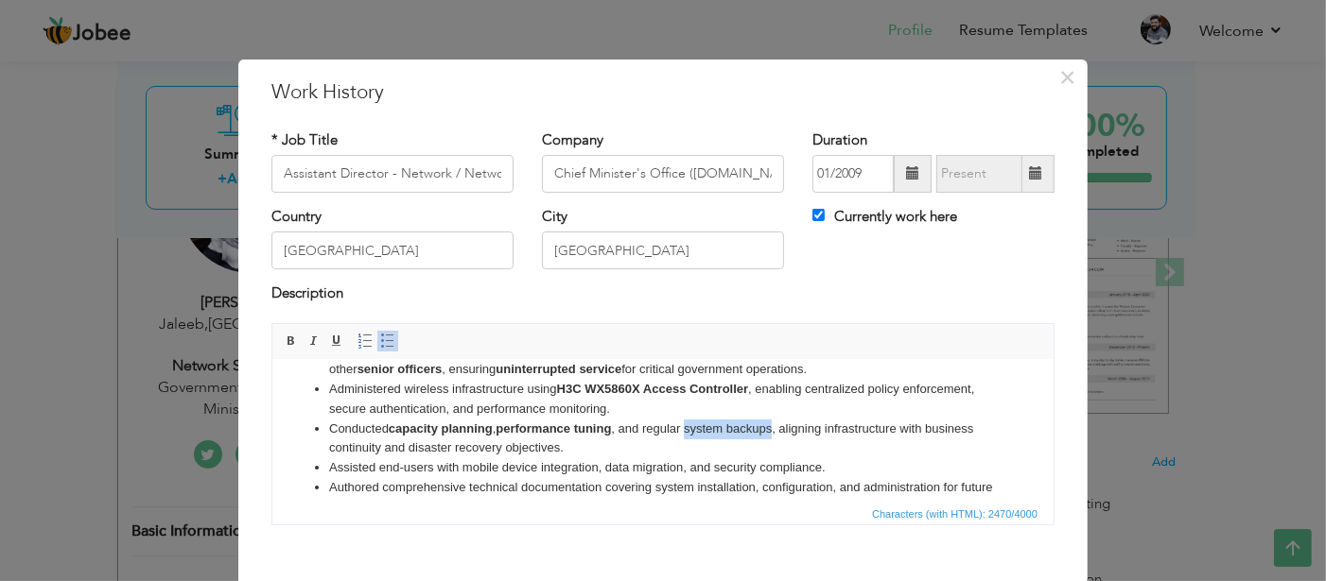
drag, startPoint x: 691, startPoint y: 429, endPoint x: 774, endPoint y: 426, distance: 83.2
click at [774, 426] on li "Conducted capacity planning , performance tuning , and regular system backups, …" at bounding box center [662, 439] width 668 height 40
click at [722, 454] on li "Conducted capacity planning , performance tuning , and regular system backups ,…" at bounding box center [662, 439] width 668 height 40
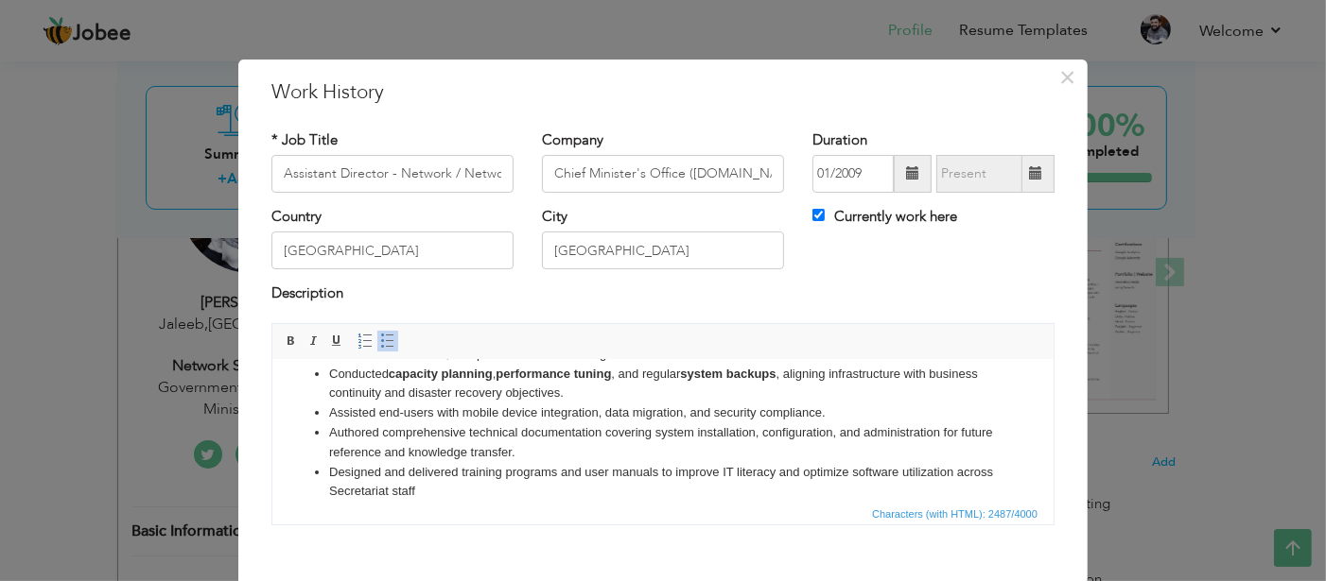
scroll to position [353, 0]
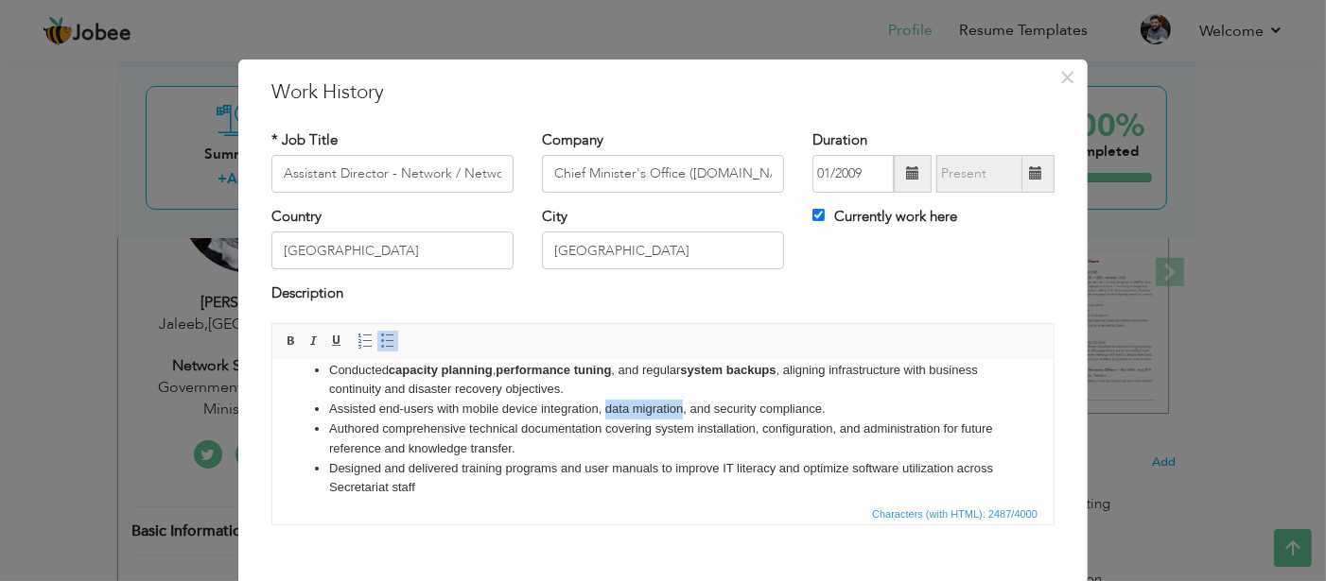
drag, startPoint x: 605, startPoint y: 410, endPoint x: 680, endPoint y: 413, distance: 74.7
click at [680, 413] on li "Assisted end-users with mobile device integration, data migration, and security…" at bounding box center [662, 409] width 668 height 20
drag, startPoint x: 720, startPoint y: 412, endPoint x: 829, endPoint y: 407, distance: 109.8
click at [829, 407] on li "Assisted end-users with mobile device integration, data migration , and securit…" at bounding box center [662, 409] width 668 height 20
drag, startPoint x: 500, startPoint y: 409, endPoint x: 599, endPoint y: 404, distance: 99.4
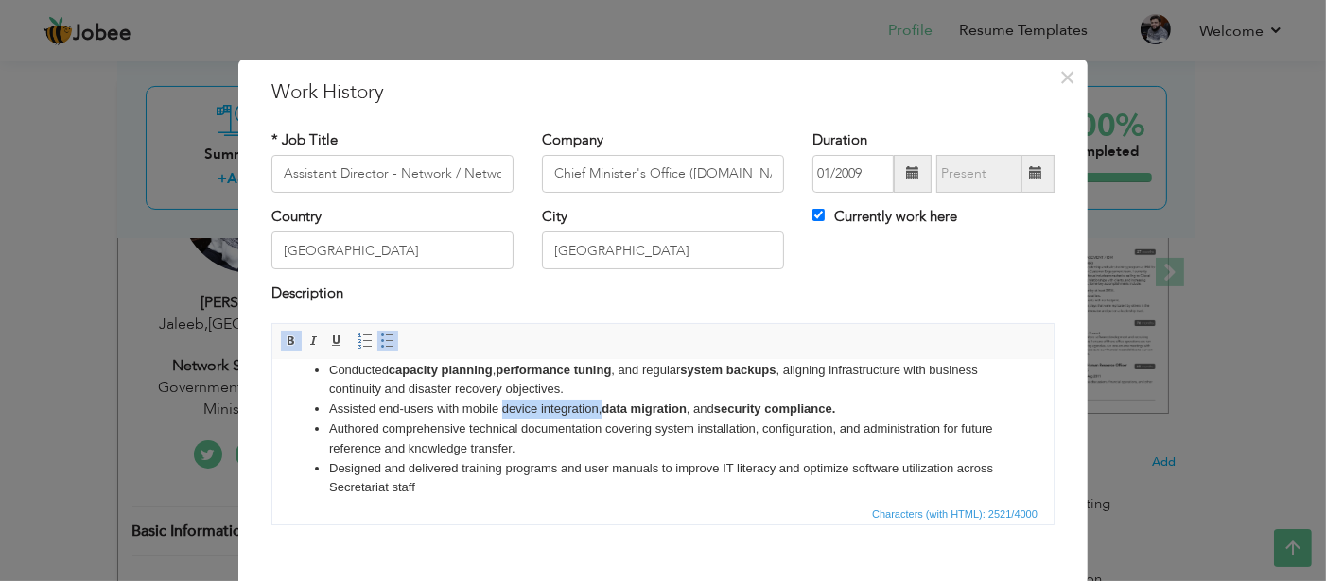
click at [599, 404] on li "Assisted end-users with mobile device integration, data migration , and securit…" at bounding box center [662, 409] width 668 height 20
click at [431, 444] on li "Authored comprehensive technical documentation covering system installation, co…" at bounding box center [662, 439] width 668 height 40
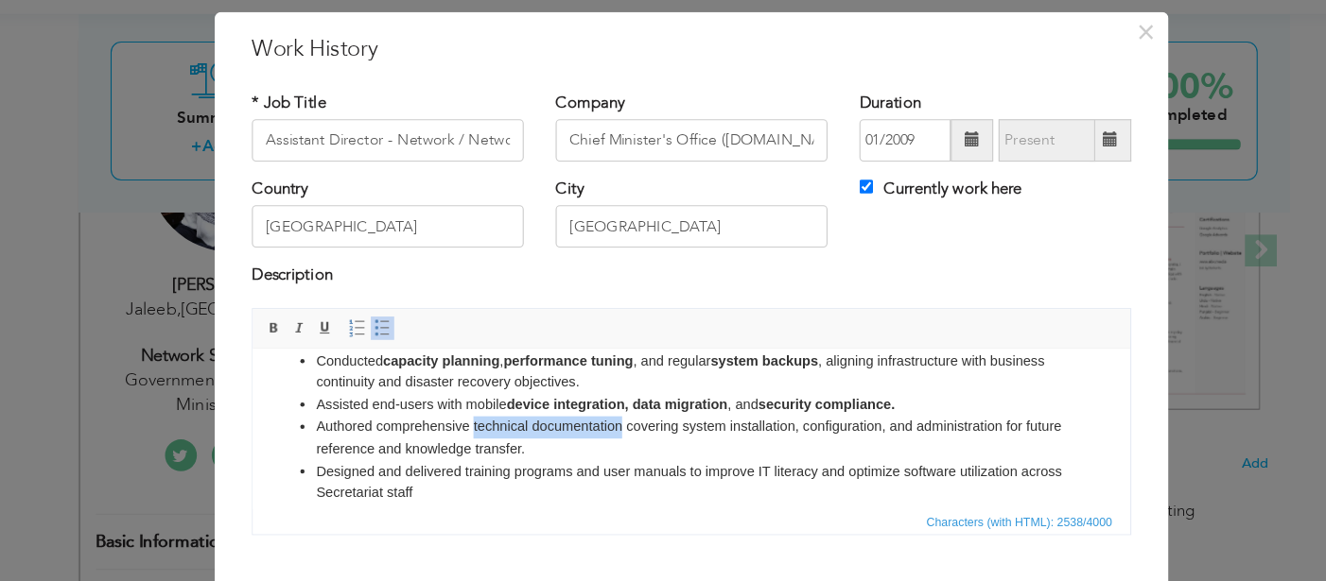
drag, startPoint x: 449, startPoint y: 416, endPoint x: 580, endPoint y: 414, distance: 130.5
click at [580, 414] on li "Authored comprehensive technical documentation covering system installation, co…" at bounding box center [643, 428] width 668 height 40
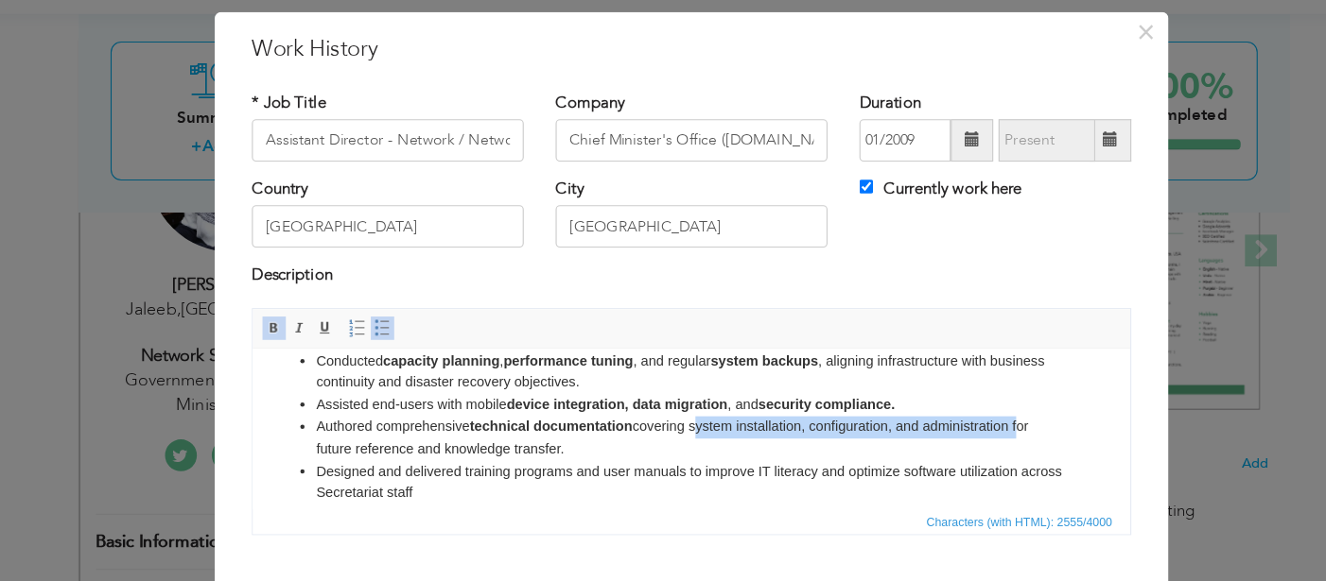
drag, startPoint x: 649, startPoint y: 417, endPoint x: 934, endPoint y: 424, distance: 285.6
click at [934, 424] on li "Authored comprehensive technical documentation covering system installation, co…" at bounding box center [643, 428] width 668 height 40
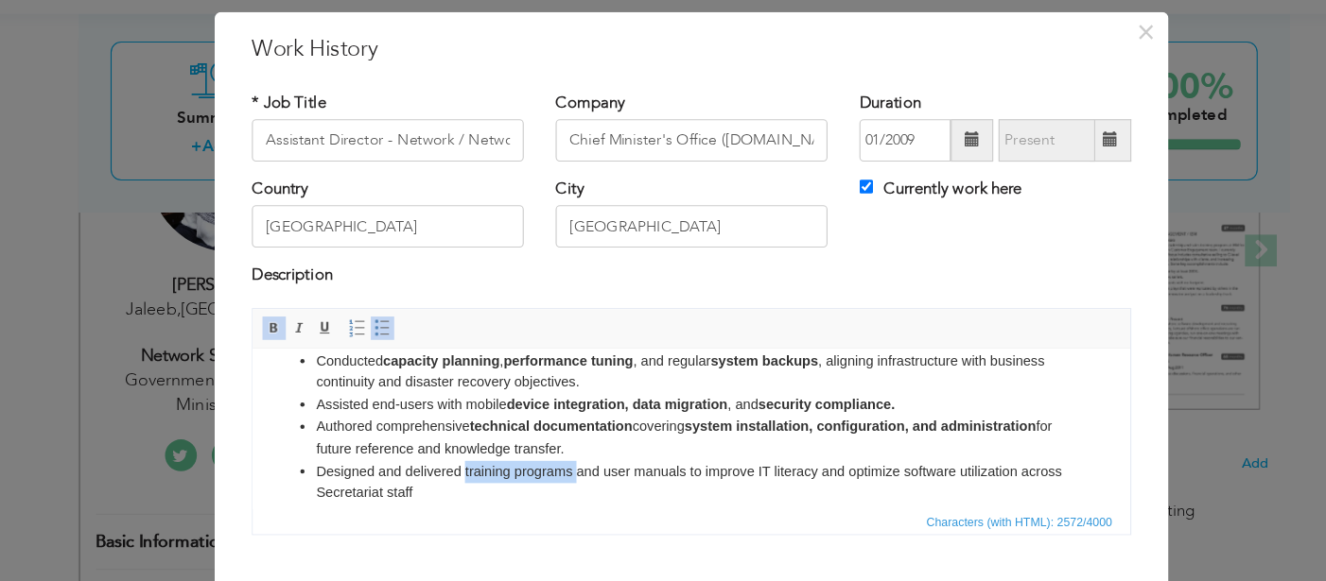
drag, startPoint x: 441, startPoint y: 453, endPoint x: 541, endPoint y: 449, distance: 100.3
click at [541, 449] on li "Designed and delivered training programs and user manuals to improve IT literac…" at bounding box center [643, 468] width 668 height 40
drag, startPoint x: 711, startPoint y: 457, endPoint x: 771, endPoint y: 460, distance: 59.7
click at [771, 460] on li "Designed and delivered training programs and user manuals to improve IT literac…" at bounding box center [643, 468] width 668 height 40
click at [660, 477] on li "Designed and delivered training programs and user manuals to improve IT literac…" at bounding box center [643, 468] width 668 height 40
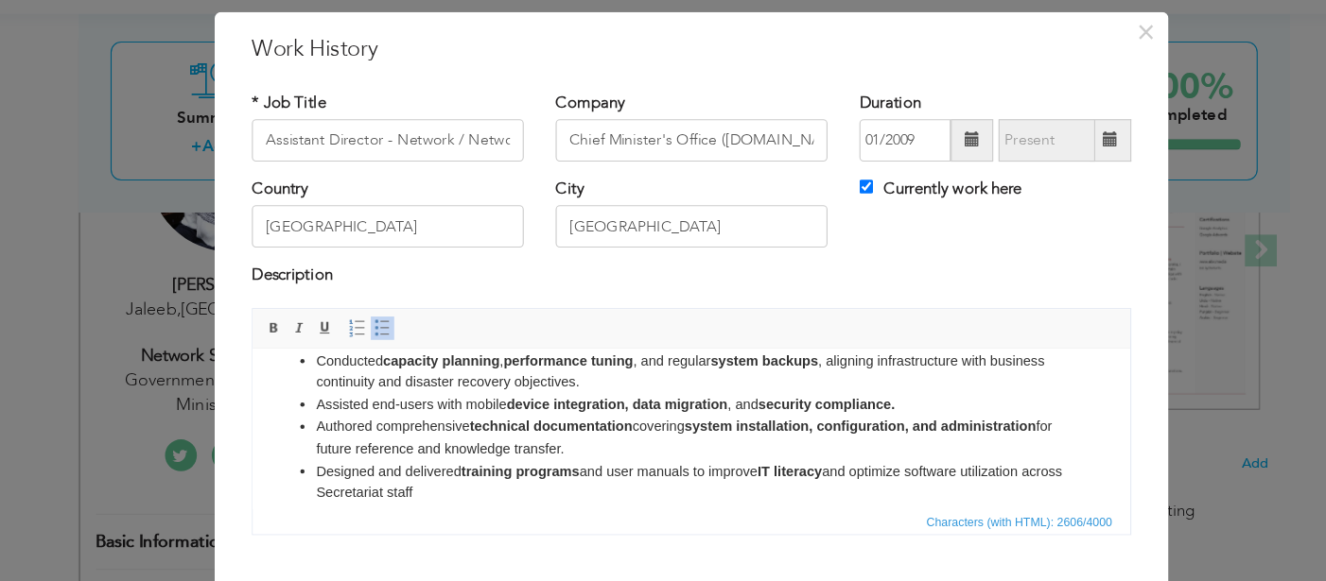
scroll to position [368, 0]
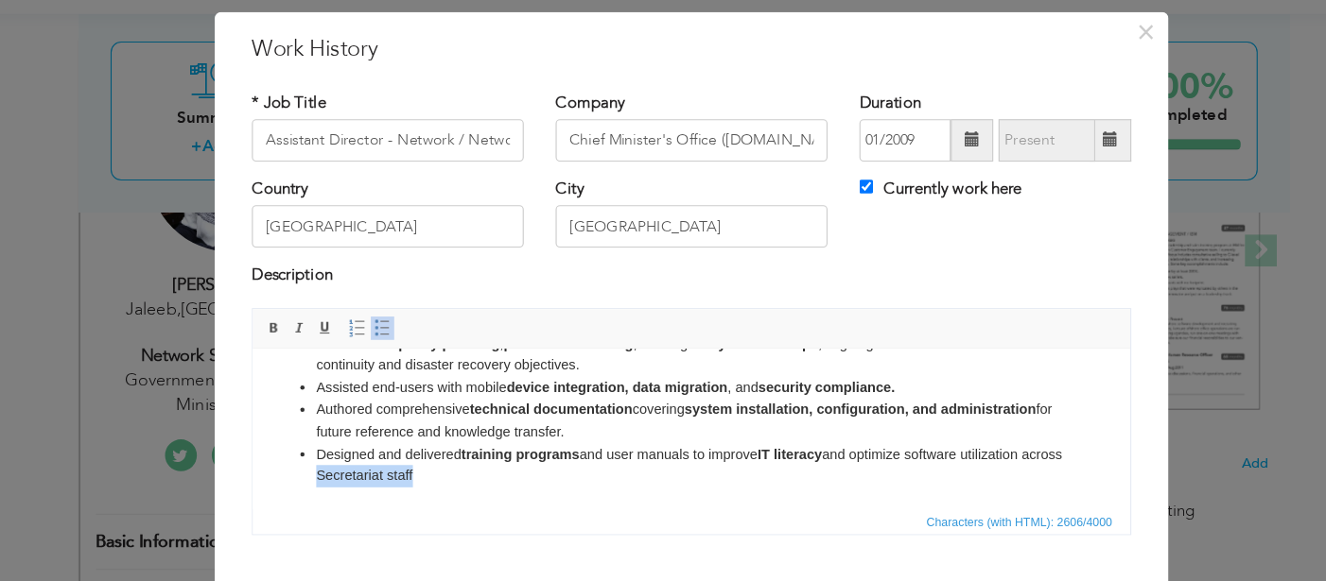
drag, startPoint x: 350, startPoint y: 457, endPoint x: 436, endPoint y: 464, distance: 86.4
click at [436, 464] on li "Designed and delivered training programs and user manuals to improve IT literac…" at bounding box center [643, 453] width 668 height 40
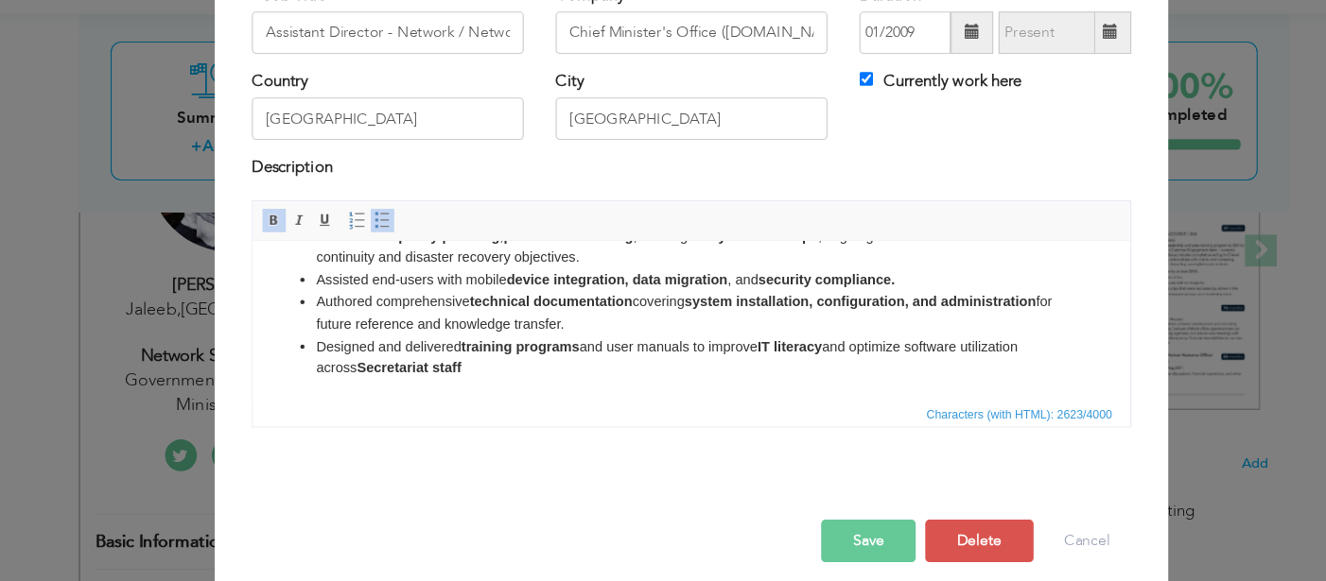
click at [824, 525] on button "Save" at bounding box center [820, 531] width 84 height 38
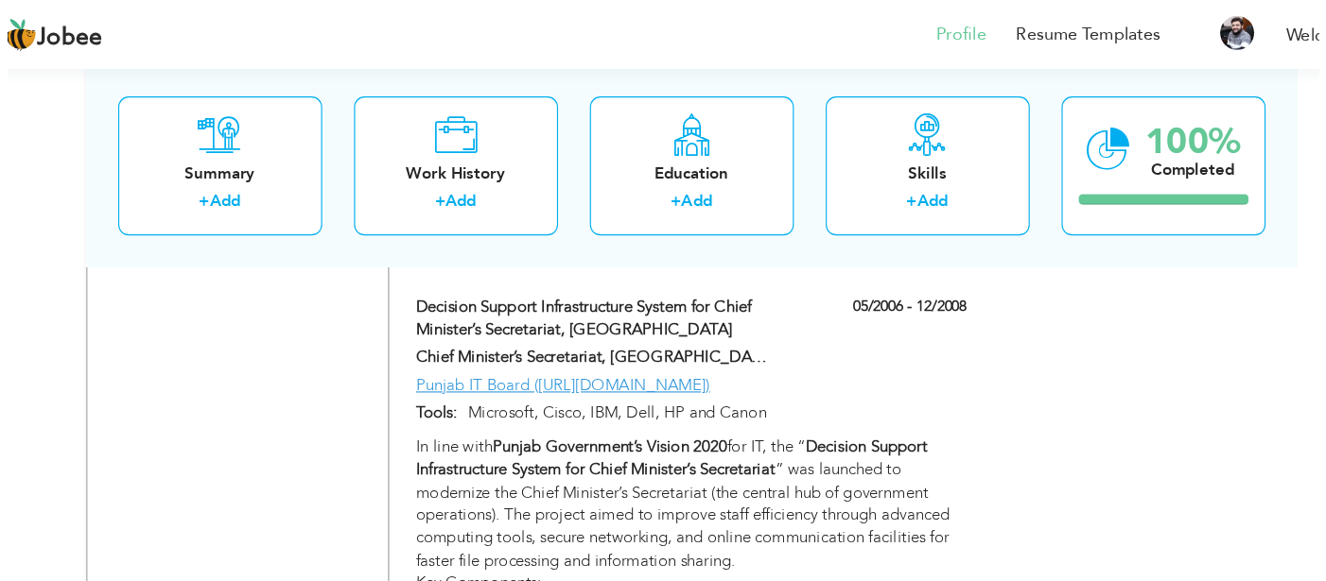
scroll to position [2020, 0]
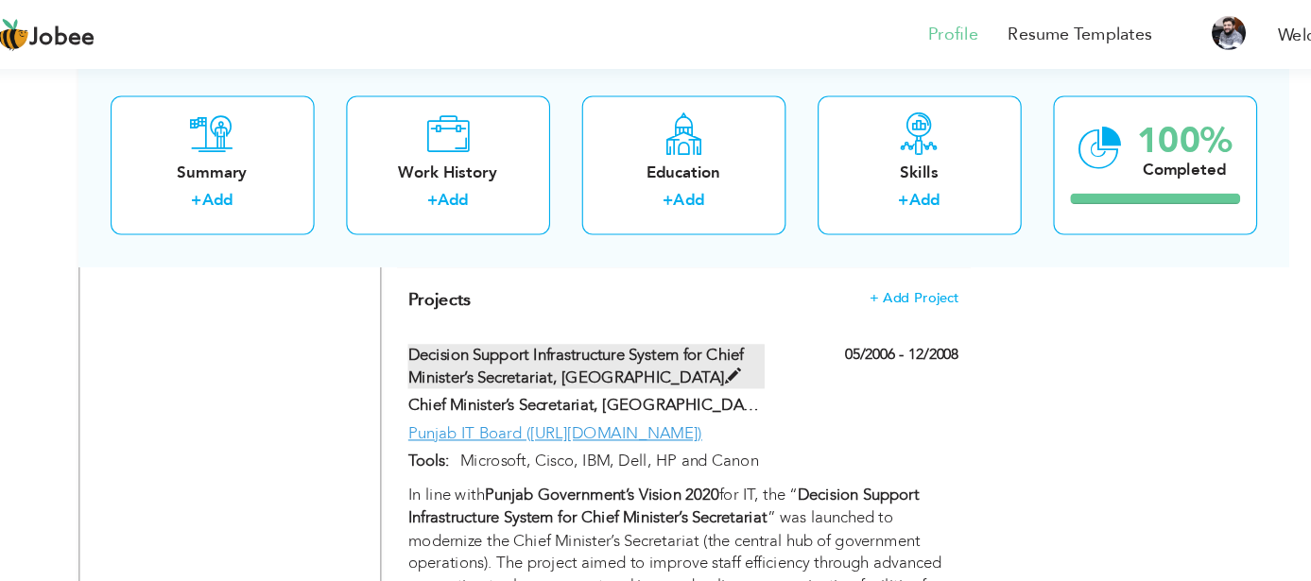
click at [692, 328] on span at bounding box center [699, 335] width 14 height 14
type input "Decision Support Infrastructure System for Chief Minister’s Secretariat, [GEOGR…"
type input "Chief Minister’s Secretariat, [GEOGRAPHIC_DATA]"
type input "05/2006"
type input "12/2008"
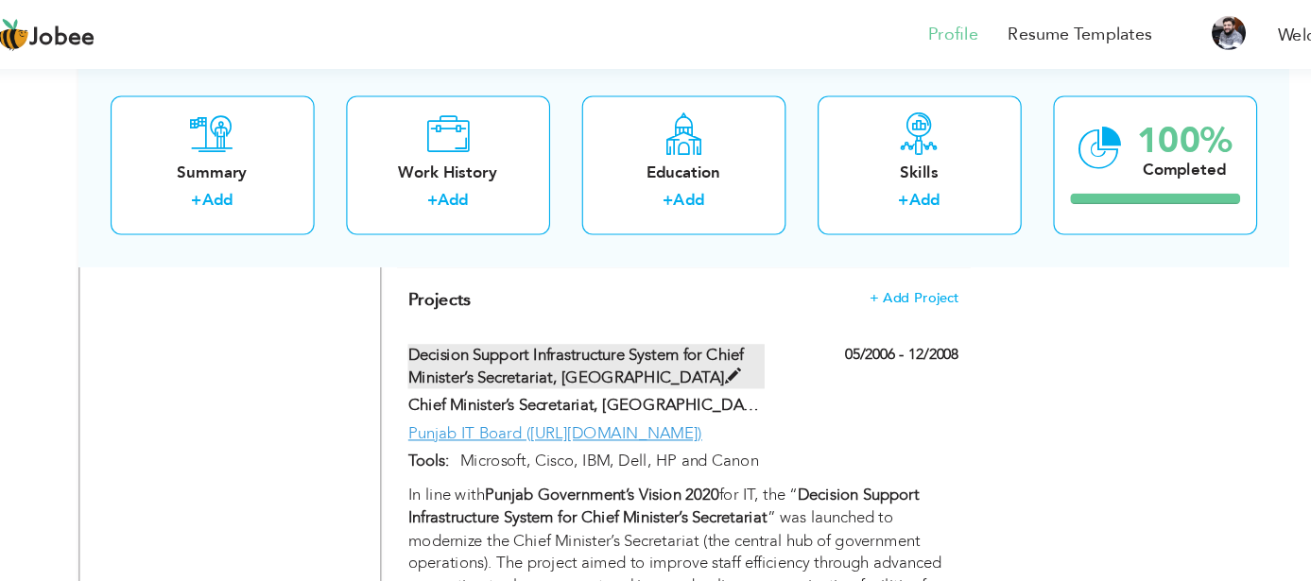
type input "Punjab IT Board ([URL][DOMAIN_NAME])"
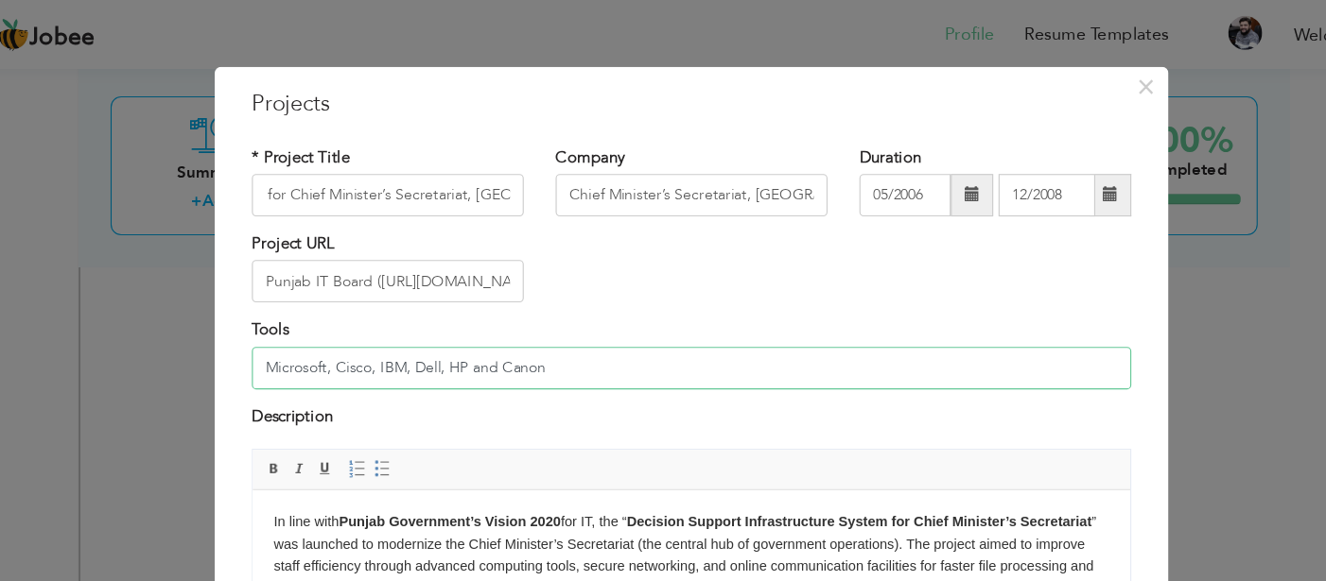
scroll to position [0, 0]
click at [455, 323] on input "Microsoft, Cisco, IBM, Dell, HP and Canon" at bounding box center [662, 328] width 783 height 38
type input "Microsoft, Cisco, IBM, Dell, HP. Fujitsu and Canon"
drag, startPoint x: 602, startPoint y: 306, endPoint x: 596, endPoint y: 317, distance: 12.3
click at [596, 316] on div "Tools Microsoft, Cisco, IBM, Dell, HP. Fujitsu and Canon" at bounding box center [662, 315] width 783 height 62
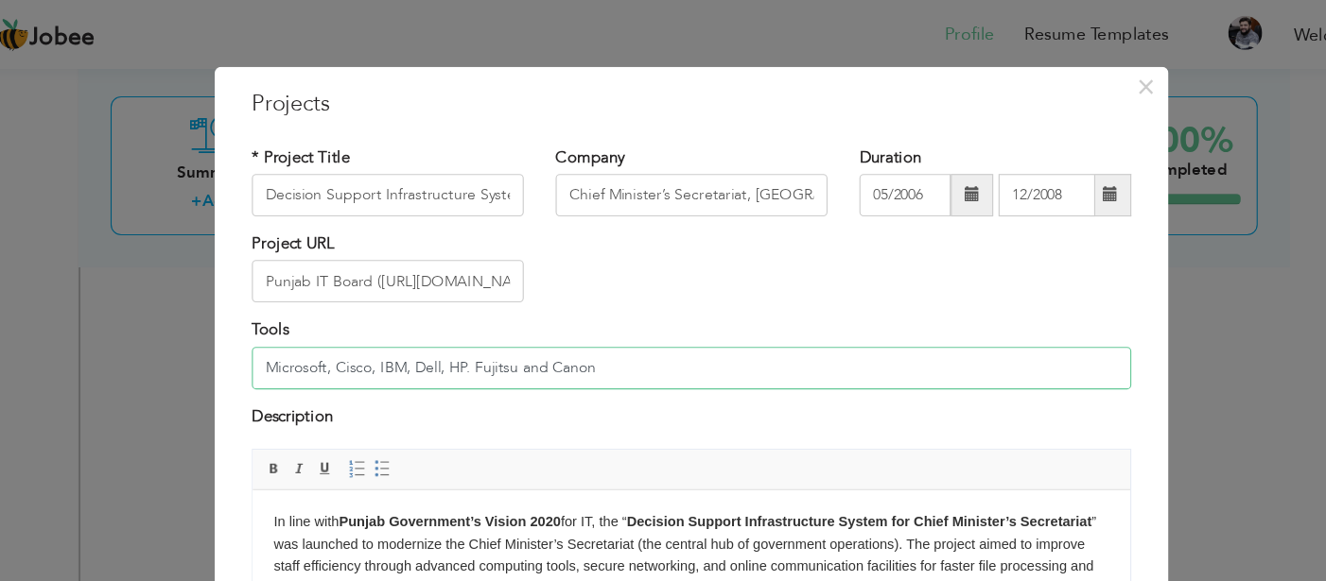
drag, startPoint x: 579, startPoint y: 329, endPoint x: 227, endPoint y: 359, distance: 353.0
click at [227, 359] on div "× Projects * Project Title Decision Support Infrastructure System for Chief Min…" at bounding box center [663, 290] width 1326 height 581
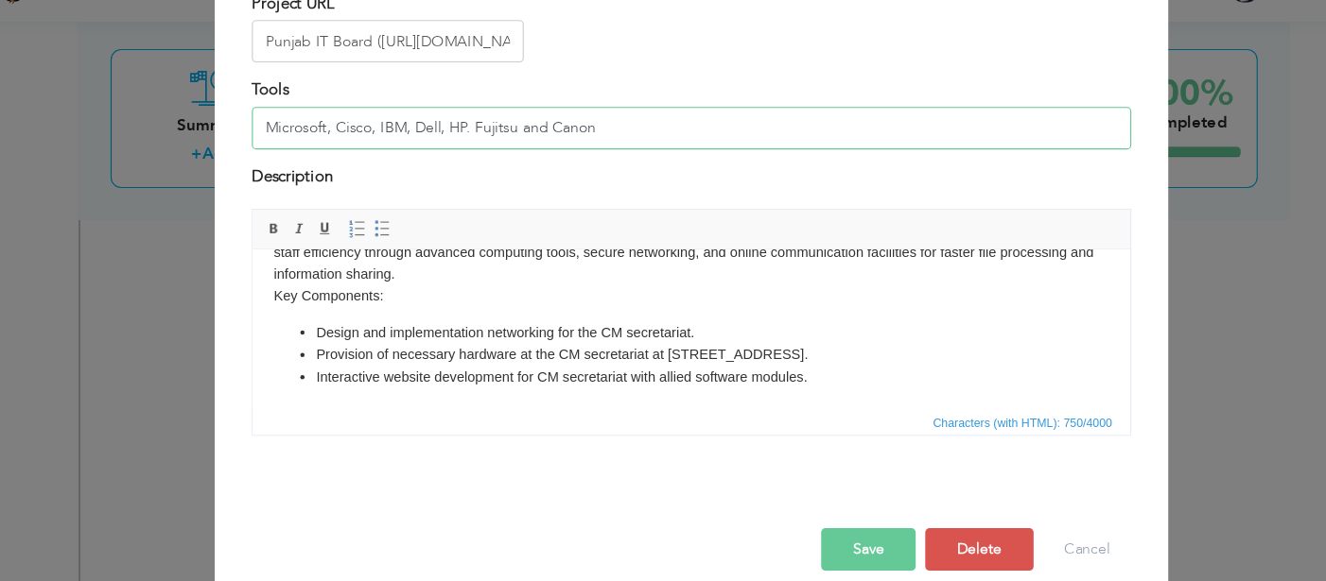
scroll to position [2019, 0]
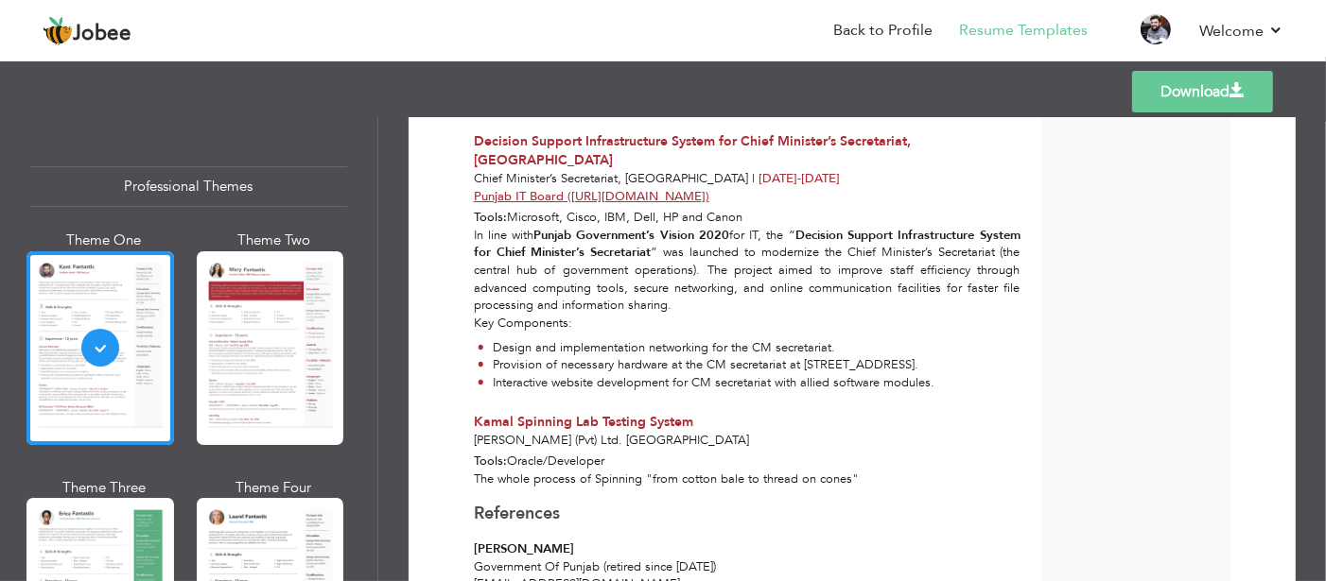
scroll to position [1796, 0]
